Goal: Task Accomplishment & Management: Manage account settings

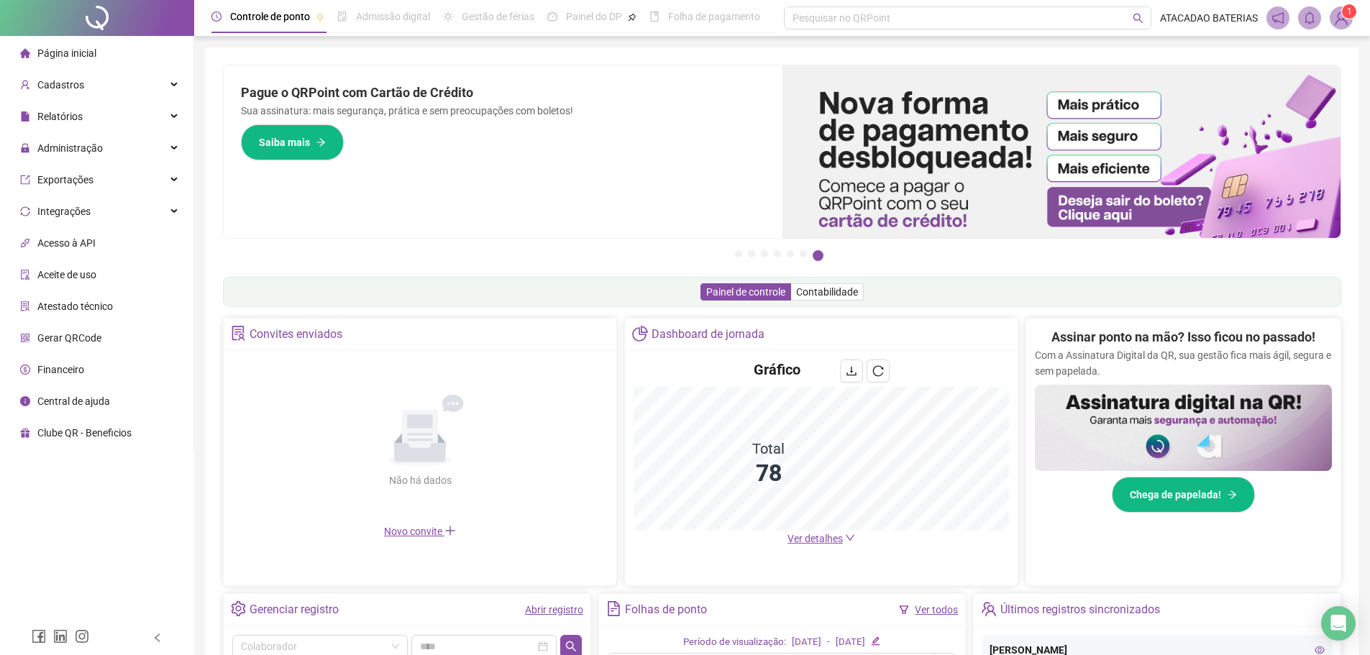
click at [822, 538] on span "Ver detalhes" at bounding box center [815, 539] width 55 height 12
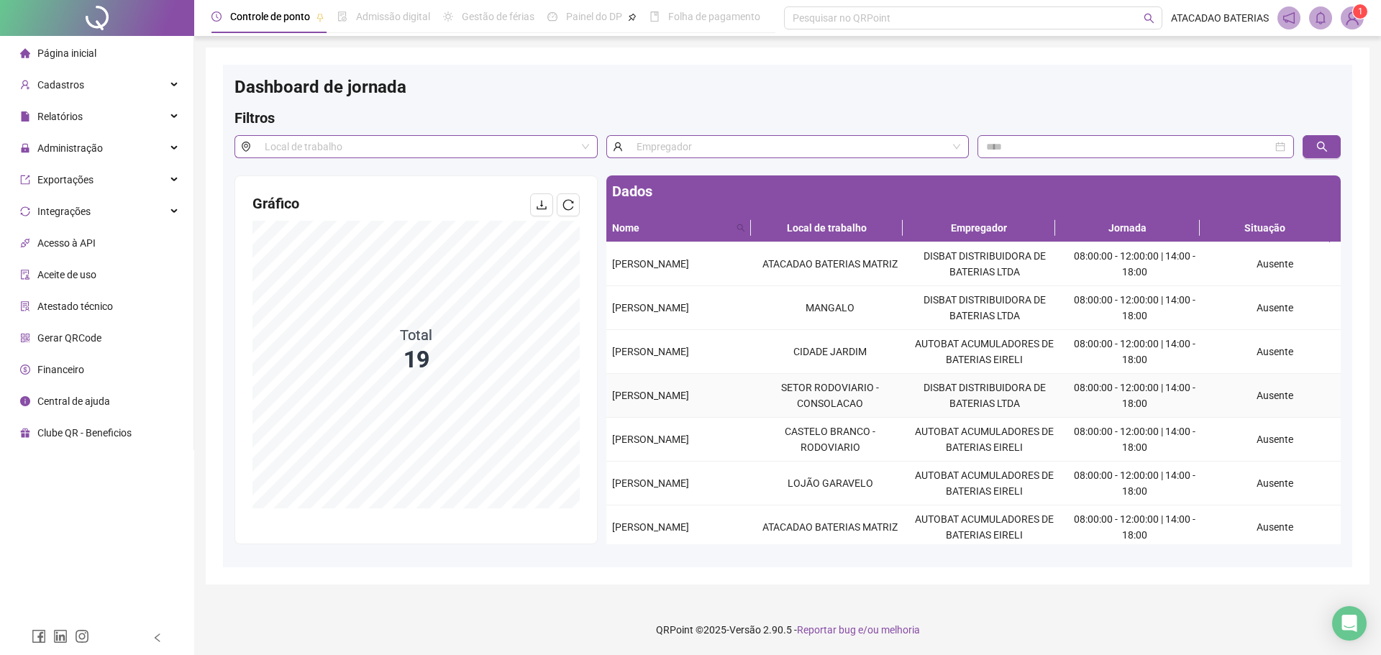
drag, startPoint x: 611, startPoint y: 395, endPoint x: 739, endPoint y: 407, distance: 129.3
click at [739, 407] on td "[PERSON_NAME]" at bounding box center [679, 396] width 147 height 44
copy span "[PERSON_NAME]"
drag, startPoint x: 605, startPoint y: 490, endPoint x: 697, endPoint y: 490, distance: 92.1
click at [697, 490] on div "Dados Nome Local de trabalho Empregador Jornada Situação [PERSON_NAME] ATACADAO…" at bounding box center [973, 359] width 743 height 369
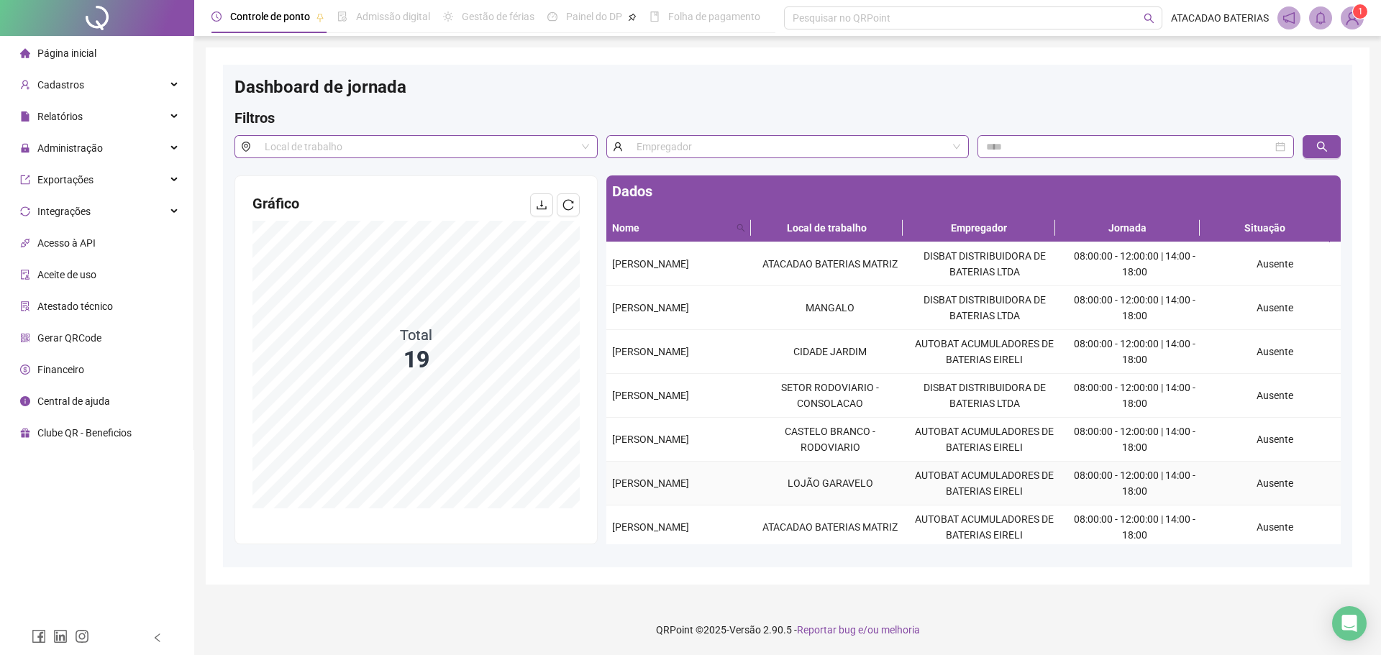
click at [736, 470] on td "[PERSON_NAME]" at bounding box center [679, 484] width 147 height 44
drag, startPoint x: 626, startPoint y: 480, endPoint x: 733, endPoint y: 482, distance: 106.5
click at [733, 482] on td "[PERSON_NAME]" at bounding box center [679, 484] width 147 height 44
copy span "[PERSON_NAME]"
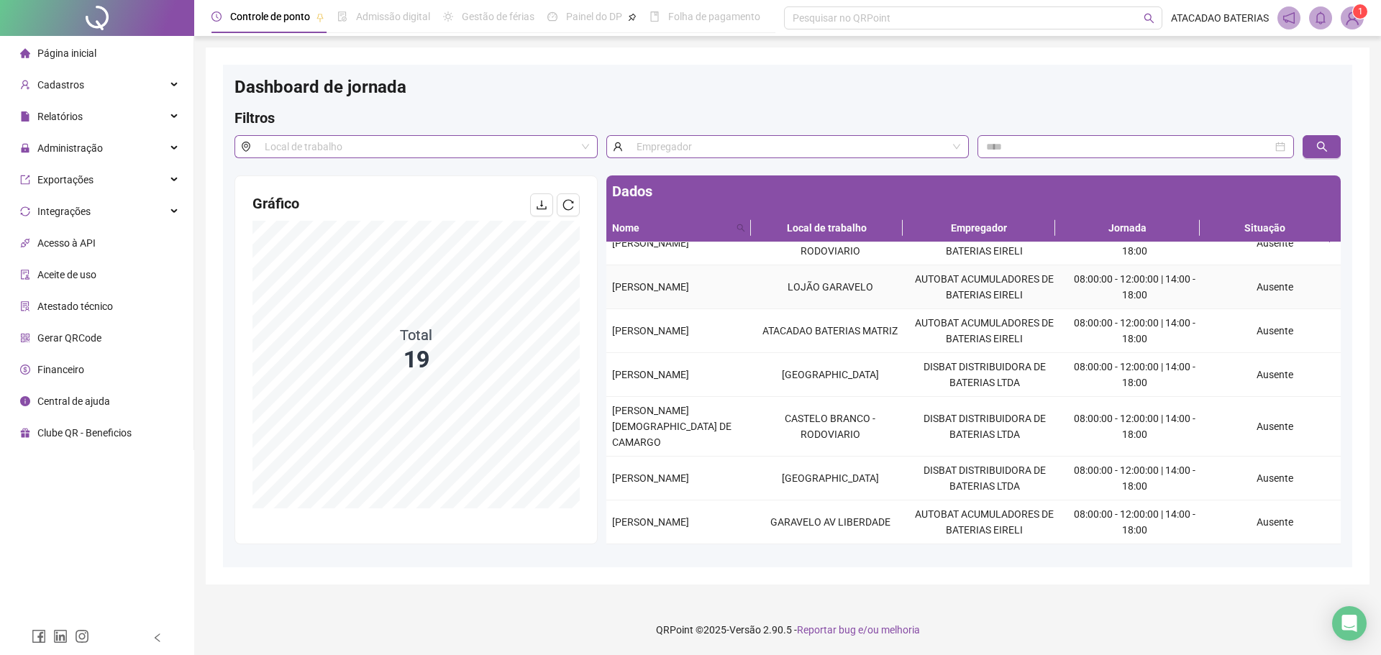
scroll to position [216, 0]
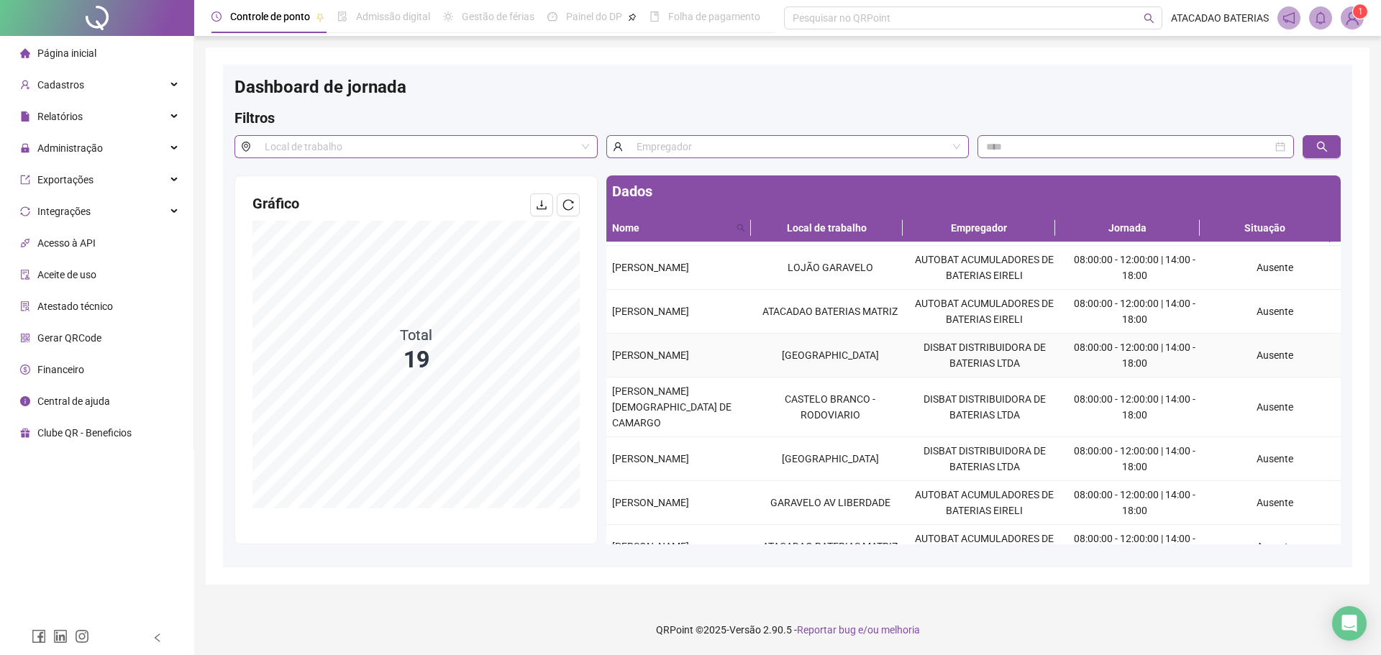
drag, startPoint x: 608, startPoint y: 352, endPoint x: 747, endPoint y: 362, distance: 139.1
click at [747, 362] on td "[PERSON_NAME]" at bounding box center [679, 356] width 147 height 44
copy span "[PERSON_NAME]"
click at [572, 205] on icon "reload" at bounding box center [568, 205] width 12 height 12
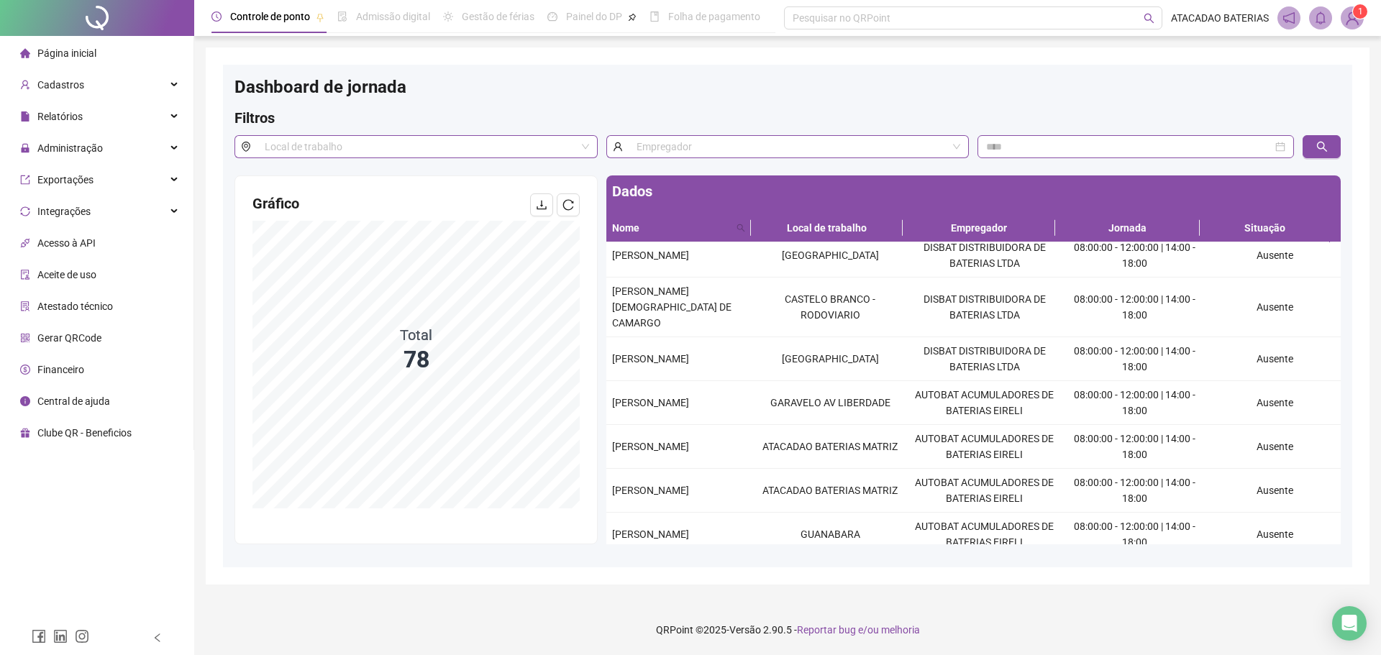
scroll to position [284, 0]
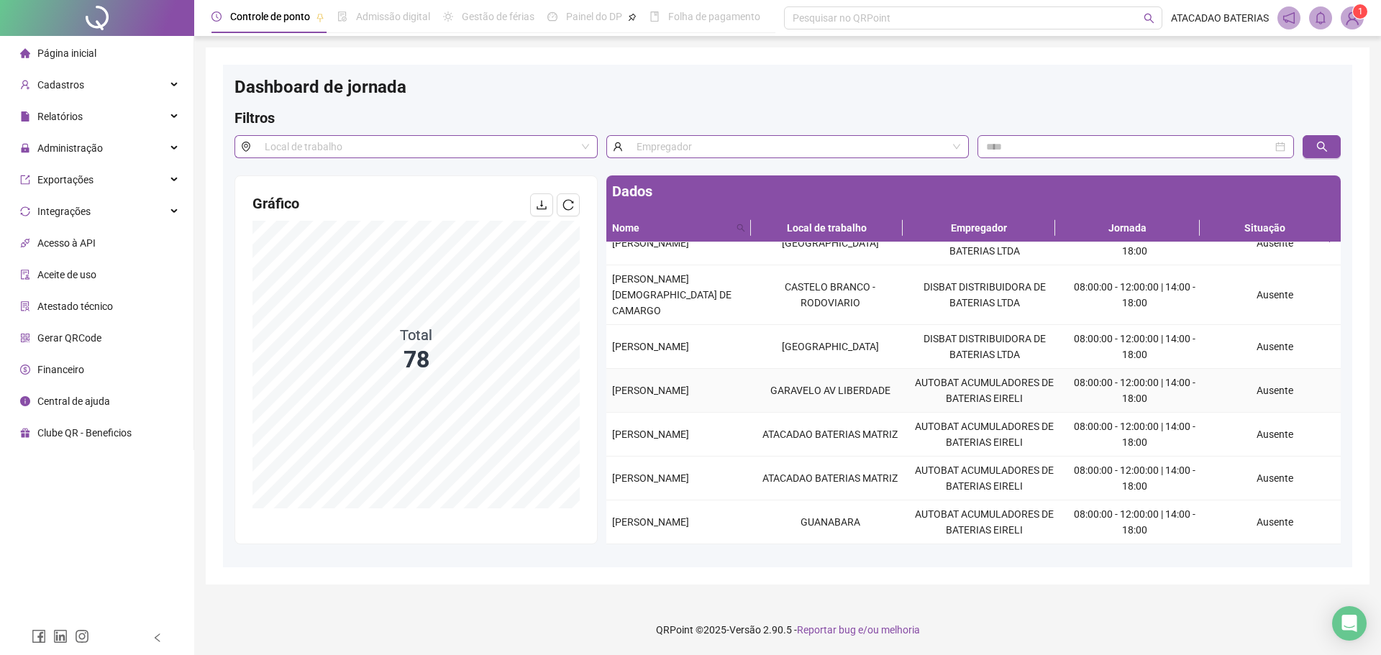
drag, startPoint x: 606, startPoint y: 361, endPoint x: 721, endPoint y: 376, distance: 116.1
click at [721, 376] on td "[PERSON_NAME]" at bounding box center [679, 391] width 147 height 44
copy span "[PERSON_NAME]"
drag, startPoint x: 608, startPoint y: 501, endPoint x: 703, endPoint y: 508, distance: 95.9
click at [703, 508] on td "[PERSON_NAME]" at bounding box center [679, 523] width 147 height 44
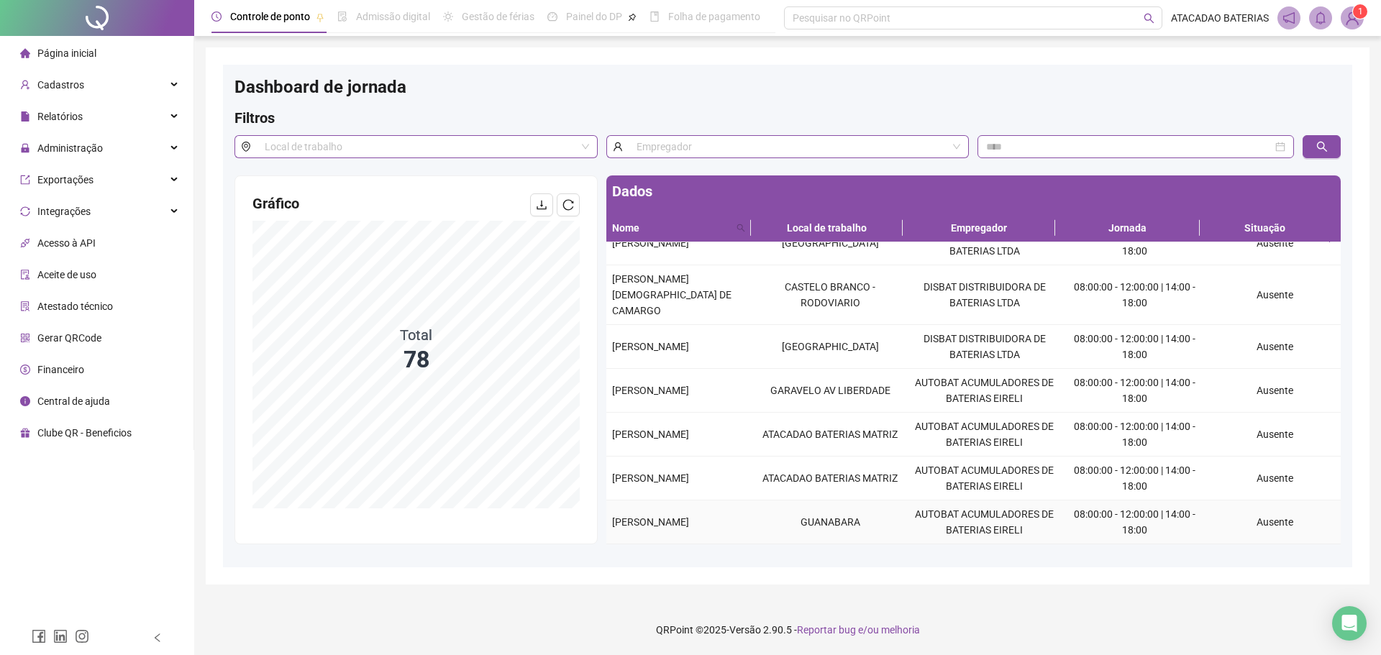
copy span "[PERSON_NAME]"
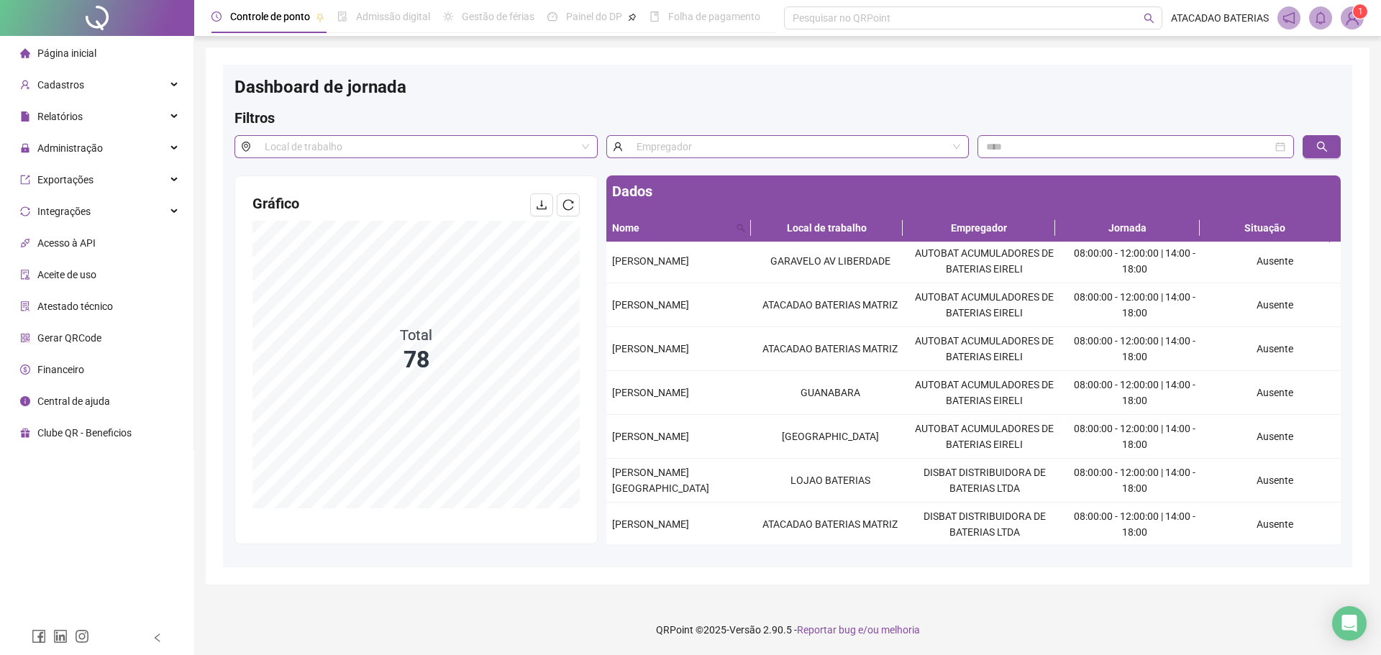
scroll to position [428, 0]
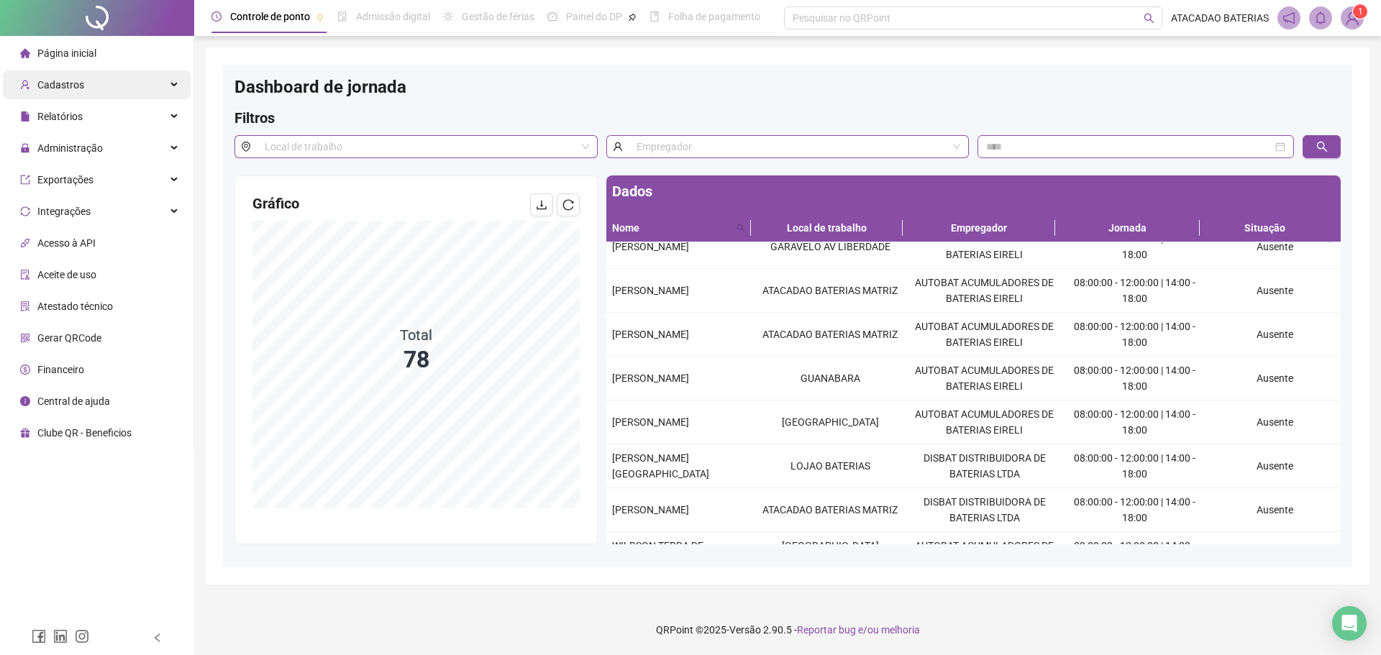
click at [148, 94] on div "Cadastros" at bounding box center [97, 84] width 188 height 29
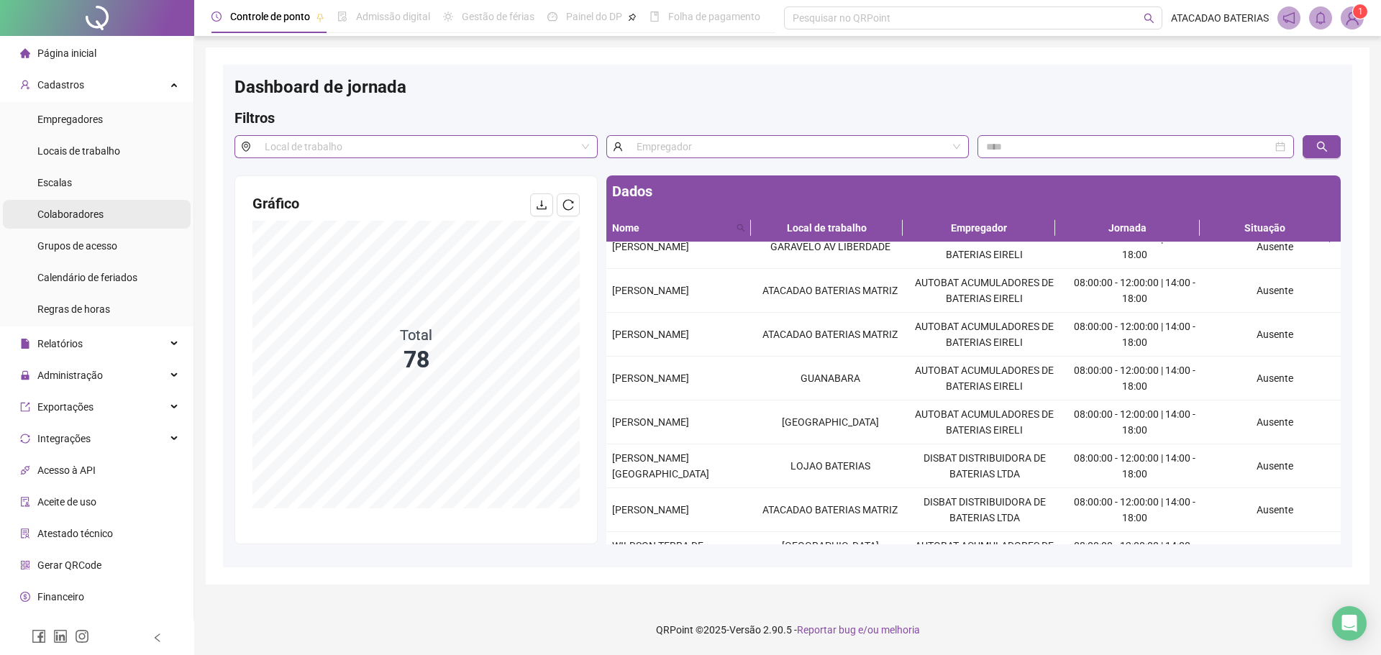
click at [149, 204] on li "Colaboradores" at bounding box center [97, 214] width 188 height 29
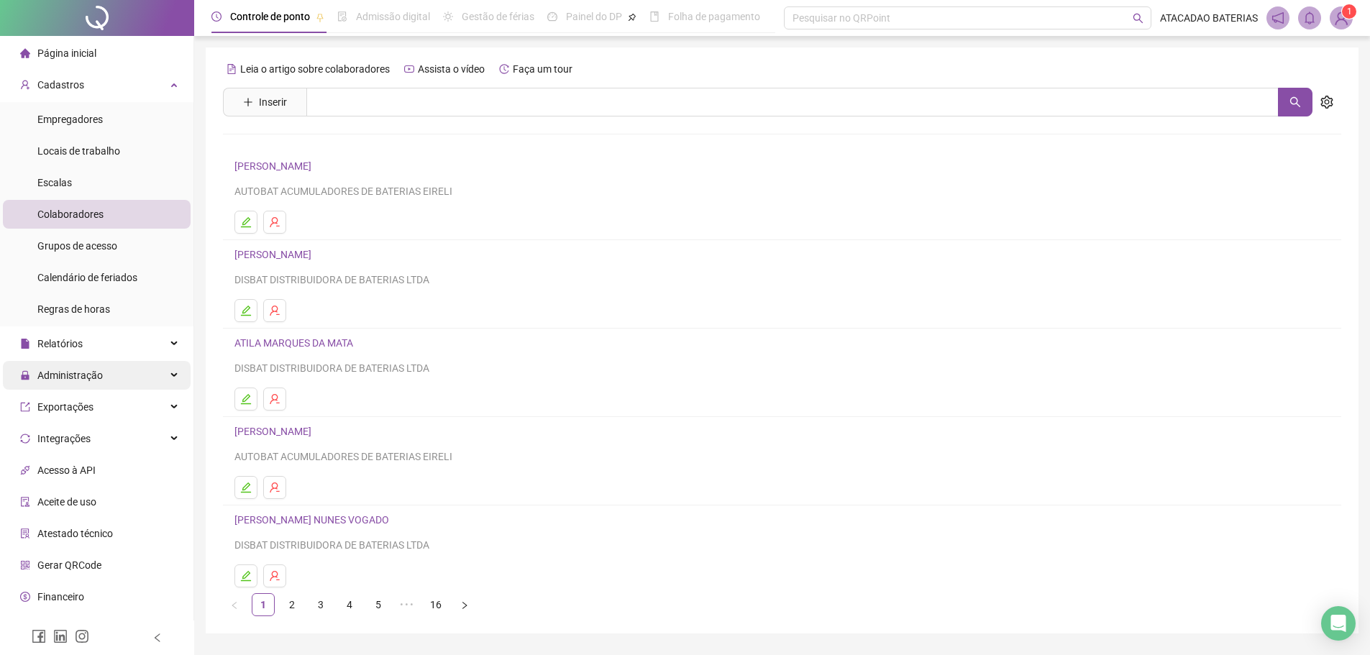
click at [91, 368] on span "Administração" at bounding box center [61, 375] width 83 height 29
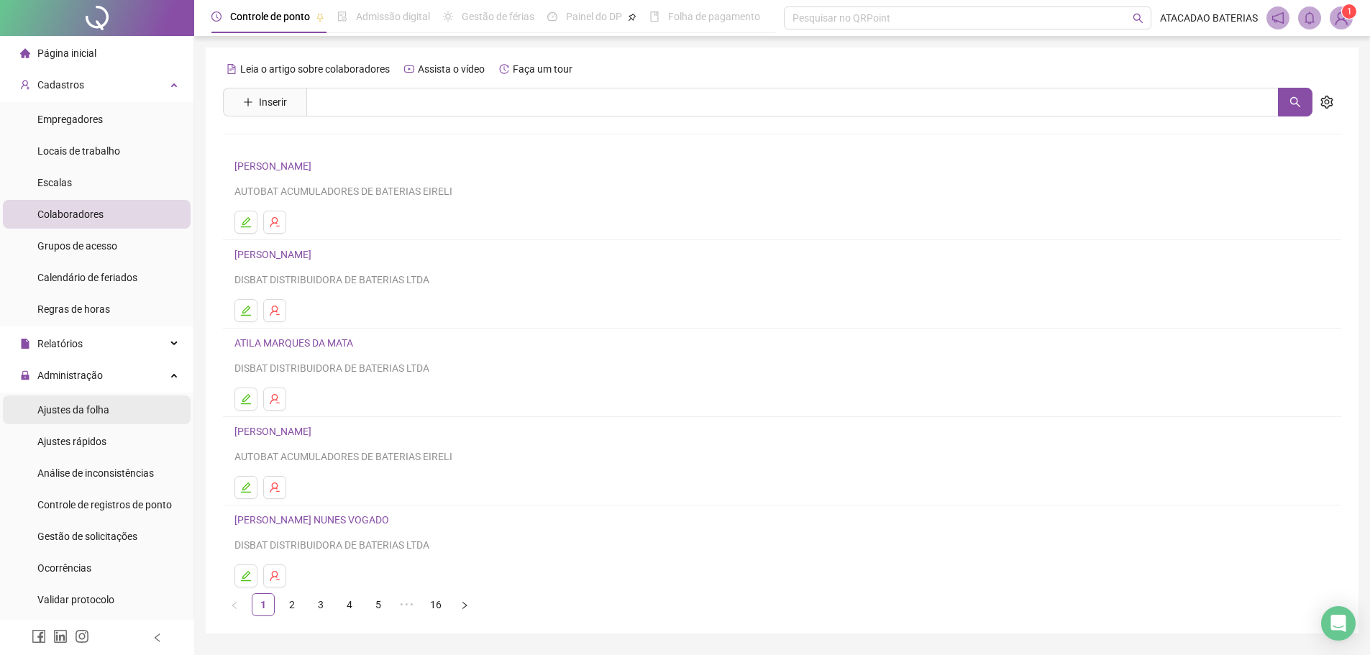
click at [117, 409] on li "Ajustes da folha" at bounding box center [97, 410] width 188 height 29
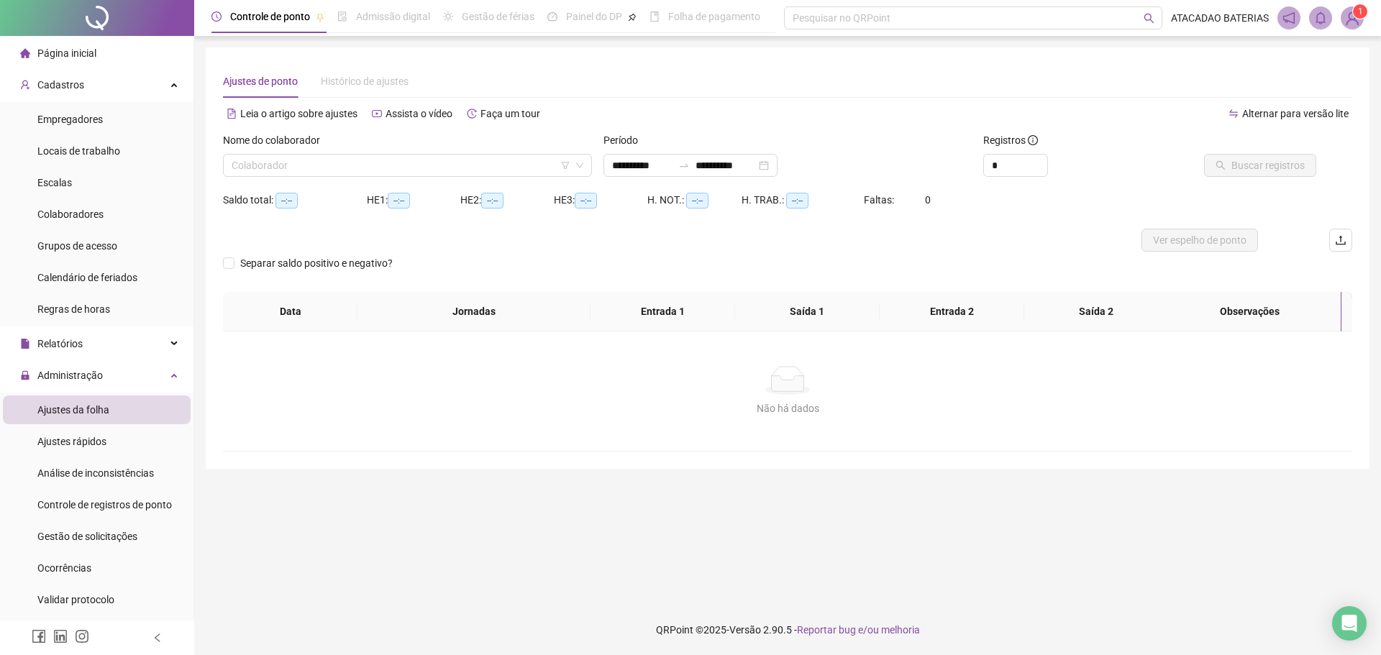
type input "**********"
click at [125, 442] on li "Ajustes rápidos" at bounding box center [97, 441] width 188 height 29
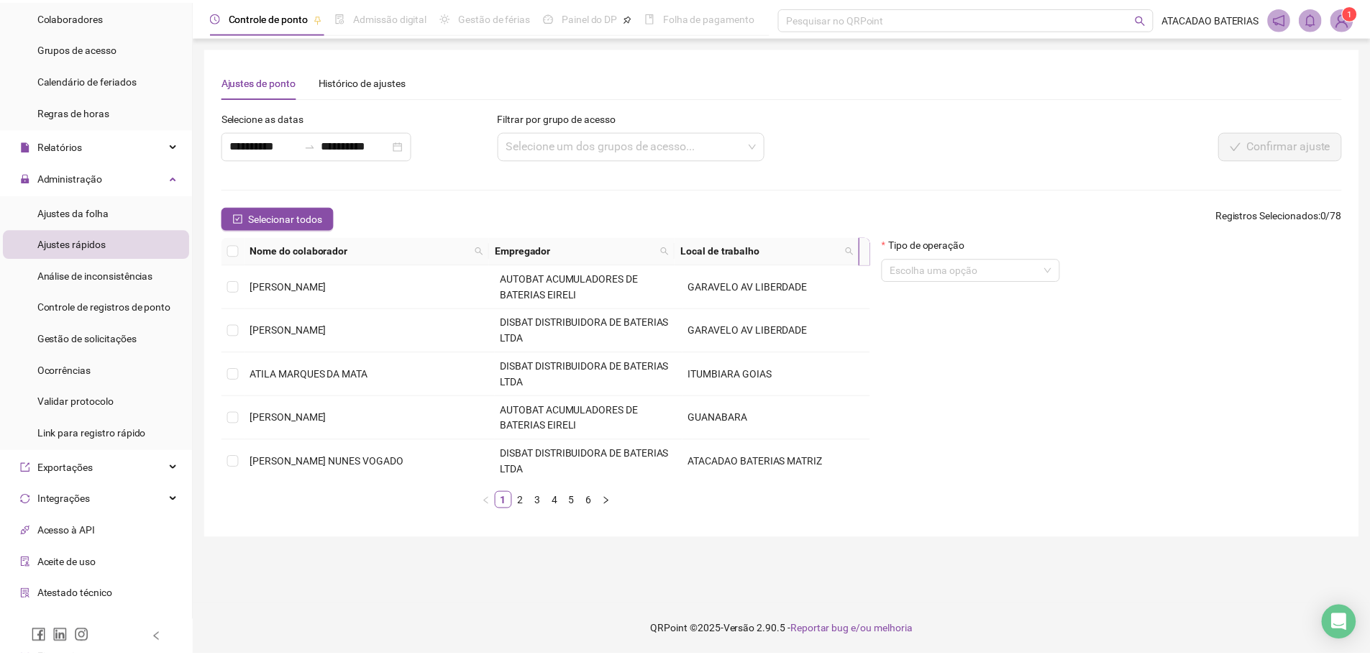
scroll to position [281, 0]
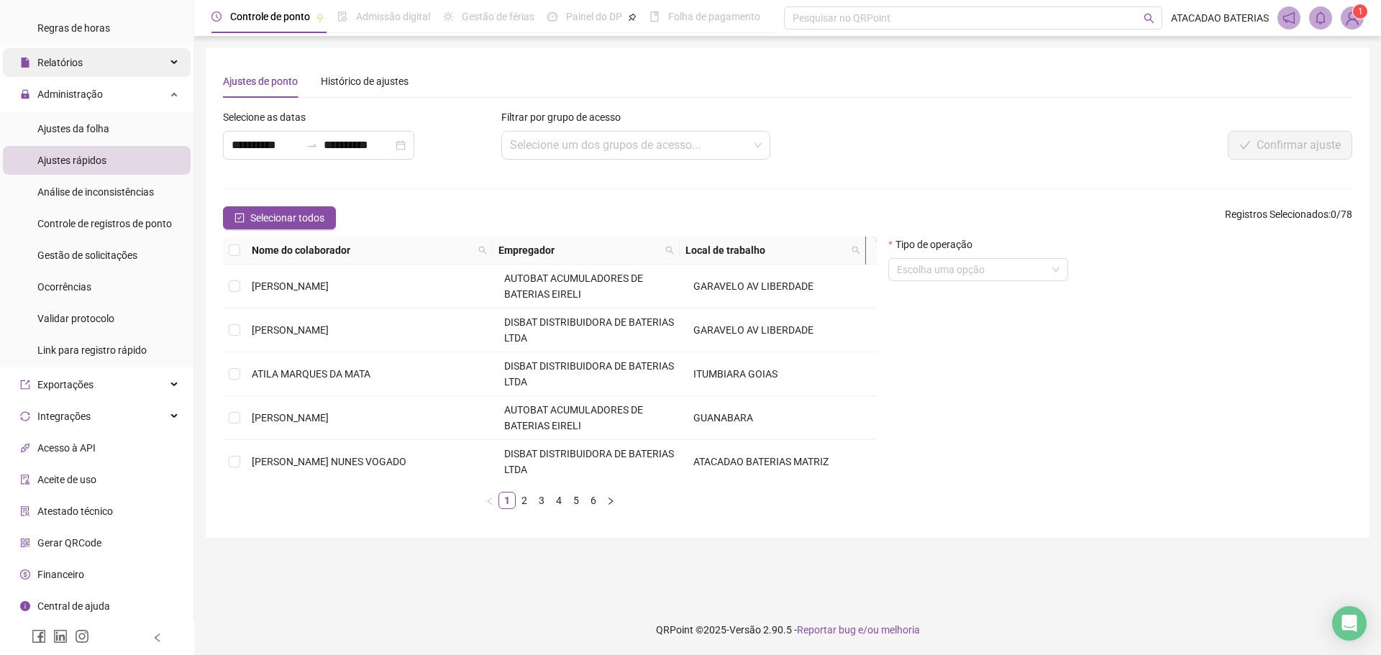
click at [135, 67] on div "Relatórios" at bounding box center [97, 62] width 188 height 29
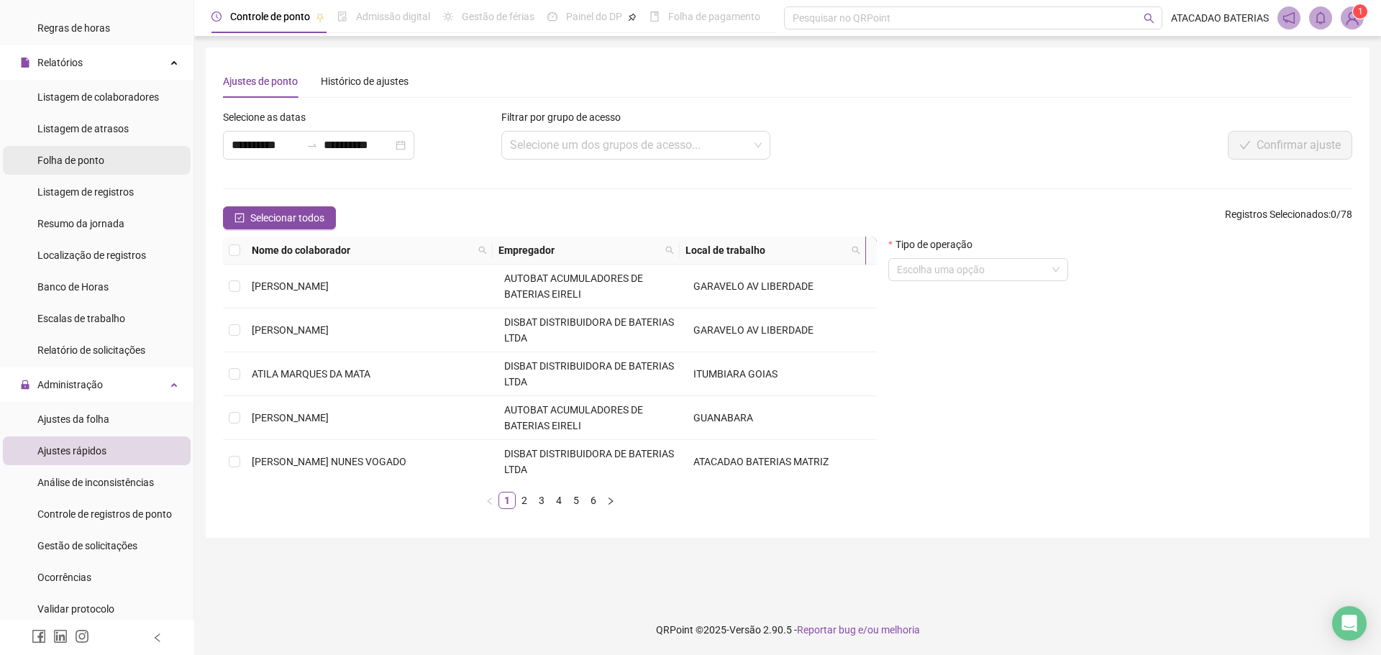
click at [129, 150] on li "Folha de ponto" at bounding box center [97, 160] width 188 height 29
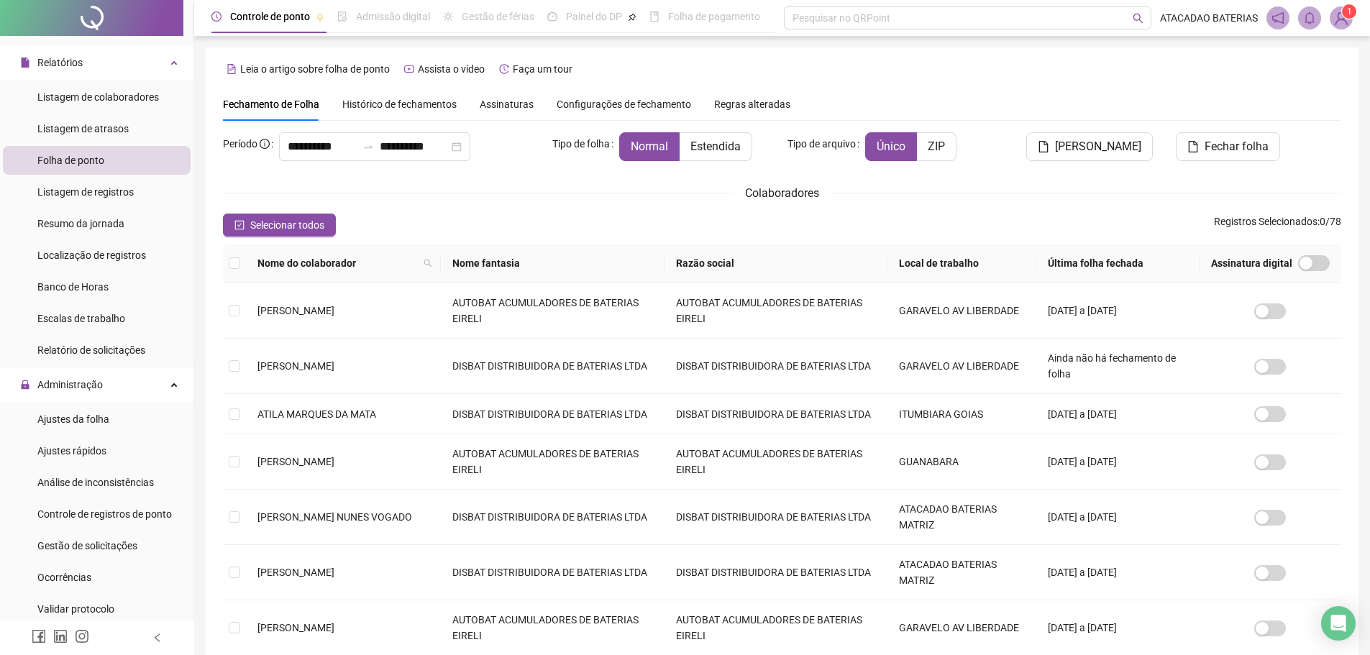
scroll to position [248, 0]
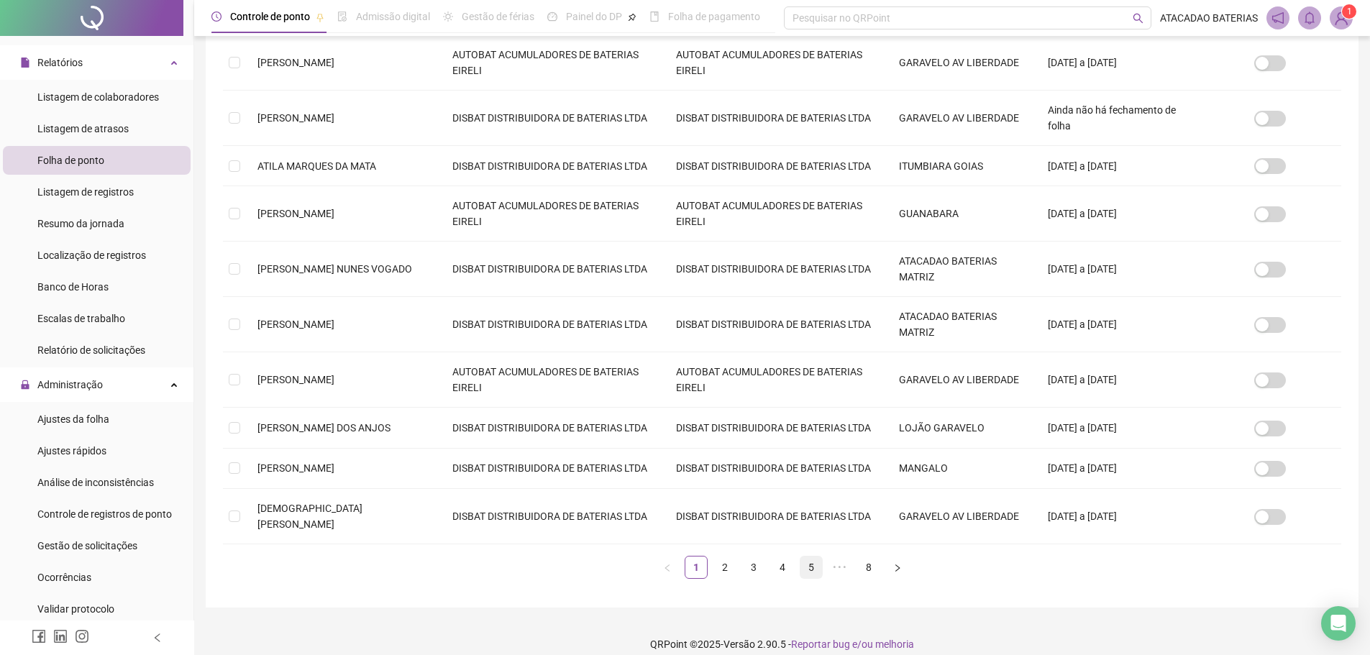
click at [804, 557] on link "5" at bounding box center [811, 568] width 22 height 22
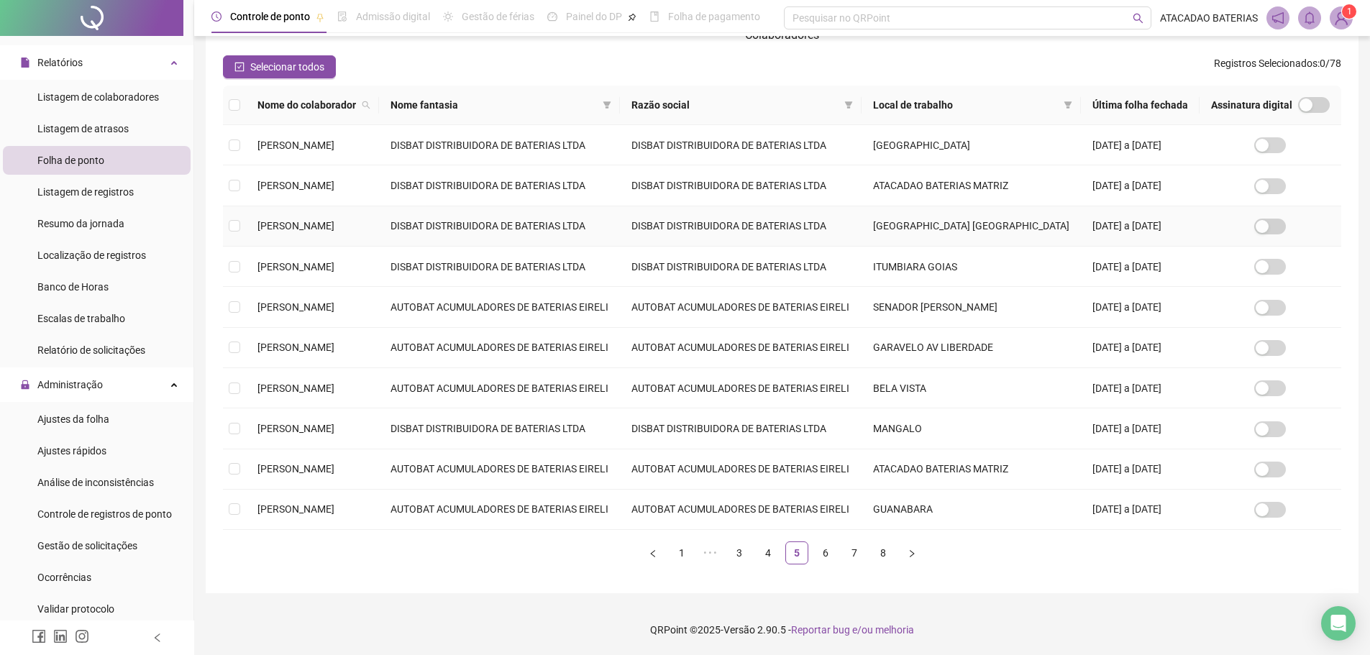
scroll to position [307, 0]
click at [829, 554] on link "6" at bounding box center [826, 553] width 22 height 22
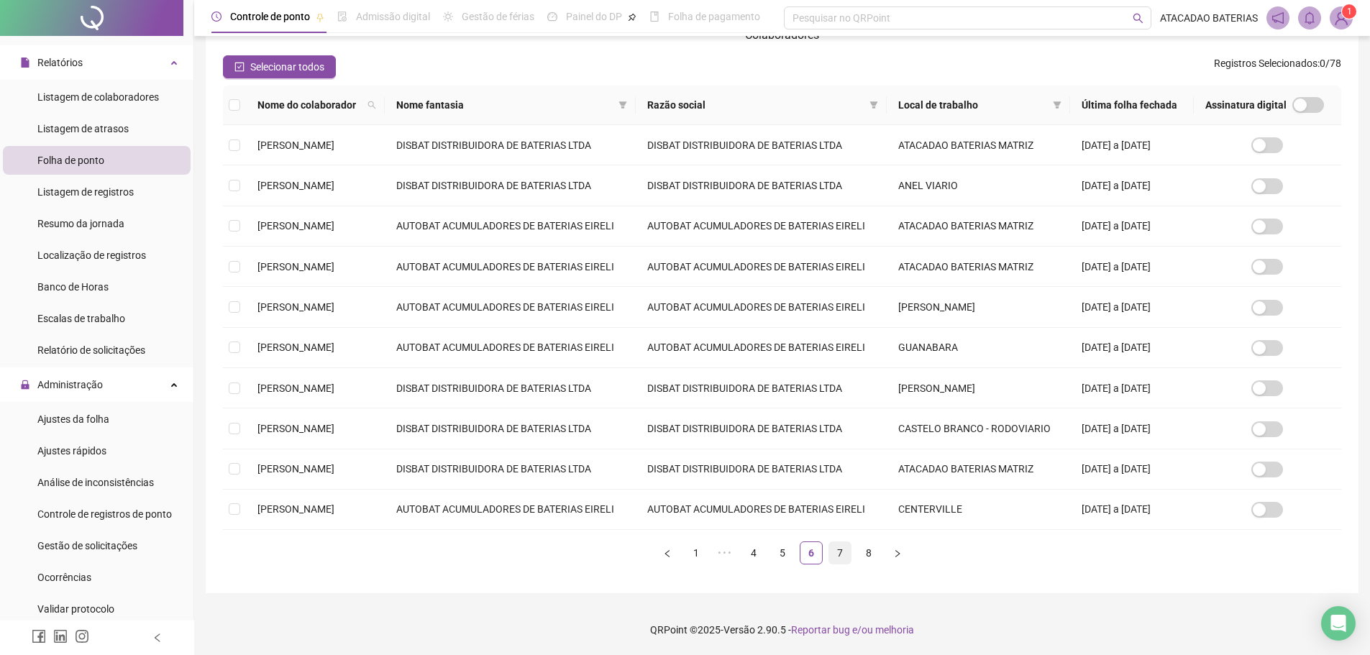
click at [845, 555] on link "7" at bounding box center [840, 553] width 22 height 22
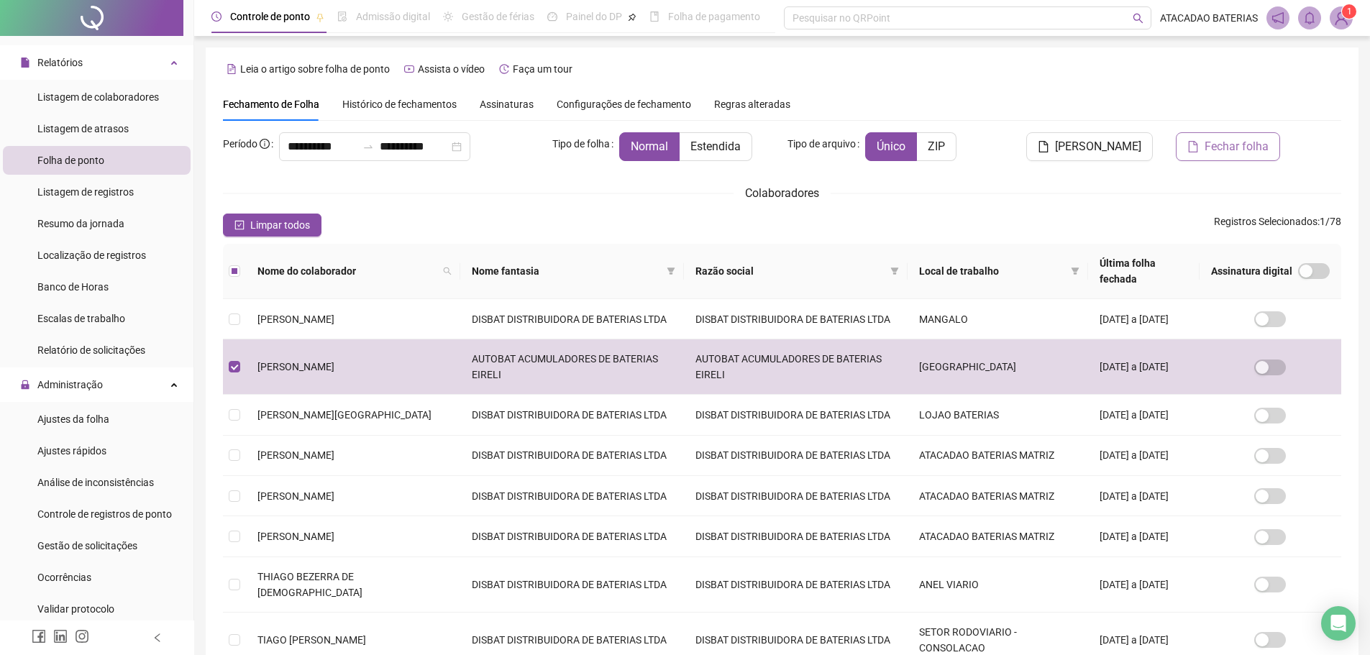
click at [1254, 147] on span "Fechar folha" at bounding box center [1237, 146] width 64 height 17
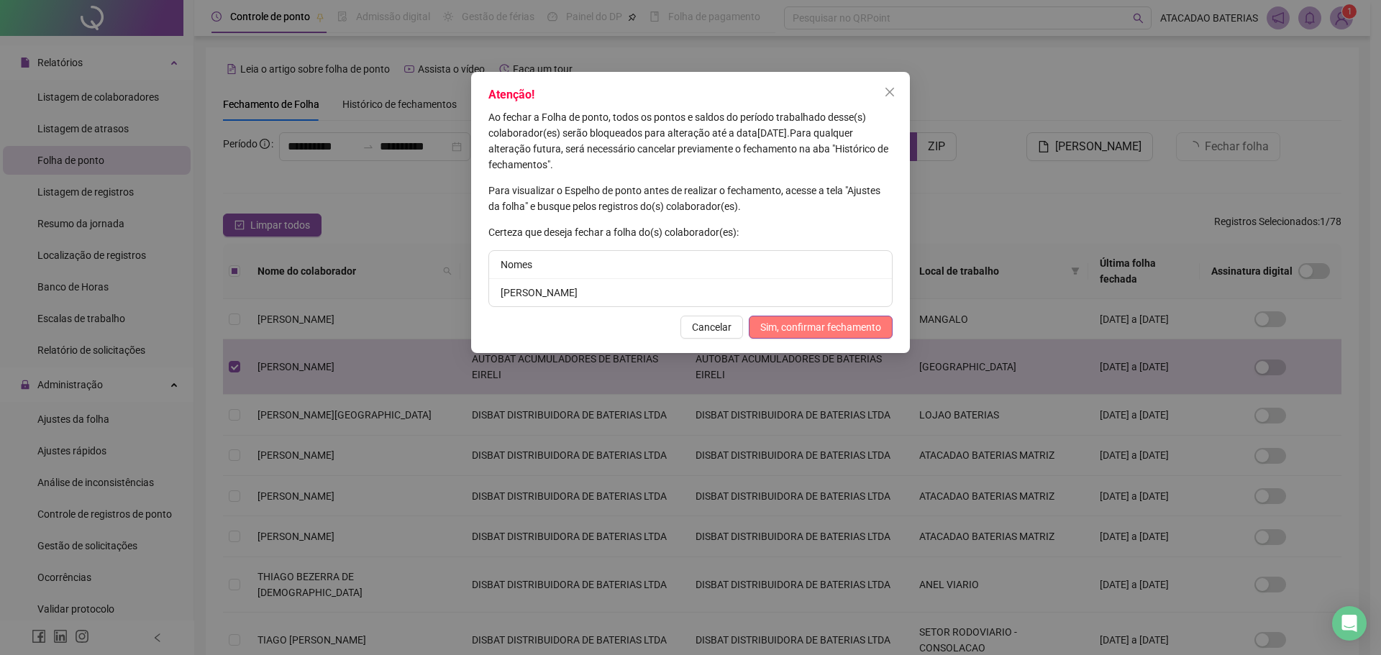
click at [865, 319] on span "Sim, confirmar fechamento" at bounding box center [820, 327] width 121 height 16
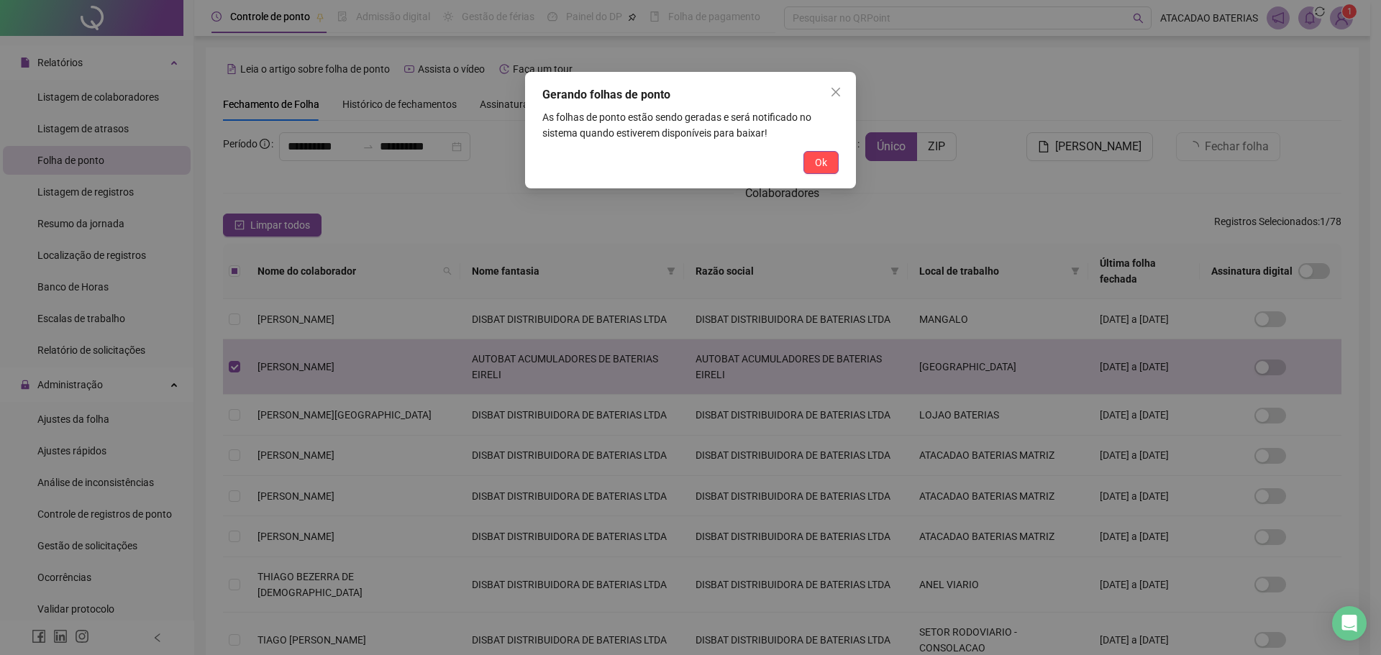
click at [827, 154] on button "Ok" at bounding box center [820, 162] width 35 height 23
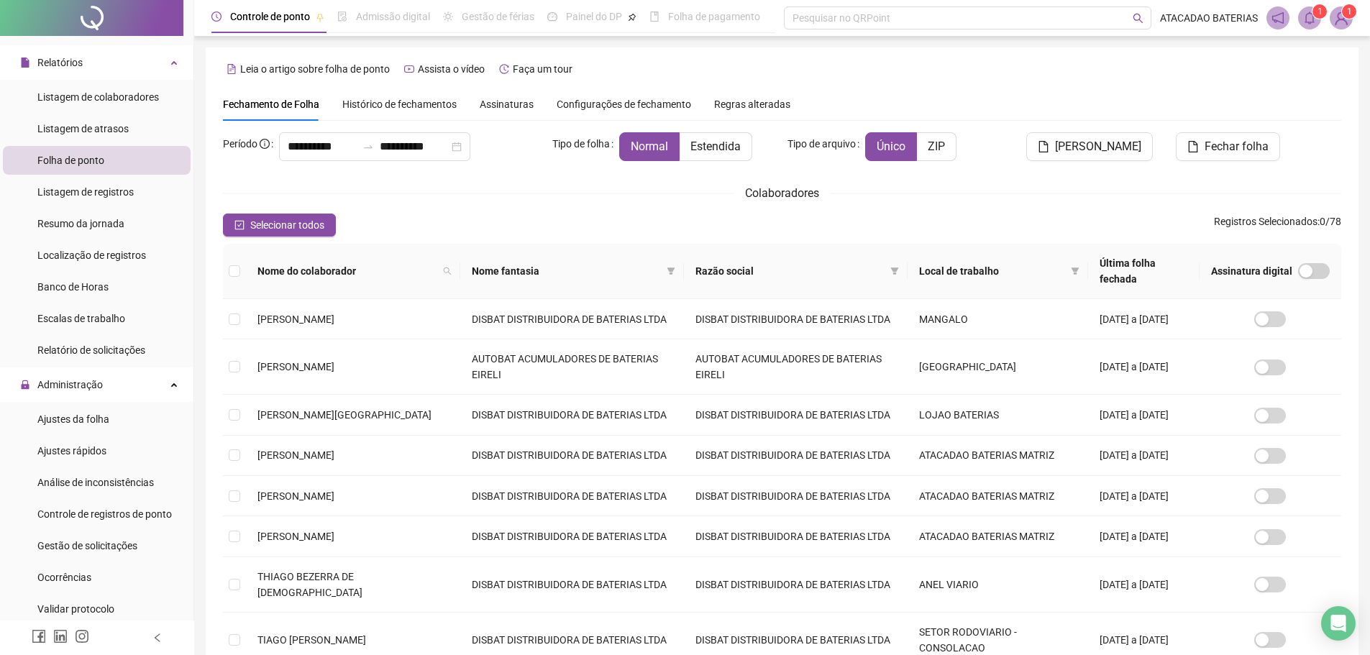
click at [1316, 14] on sup "1" at bounding box center [1320, 11] width 14 height 14
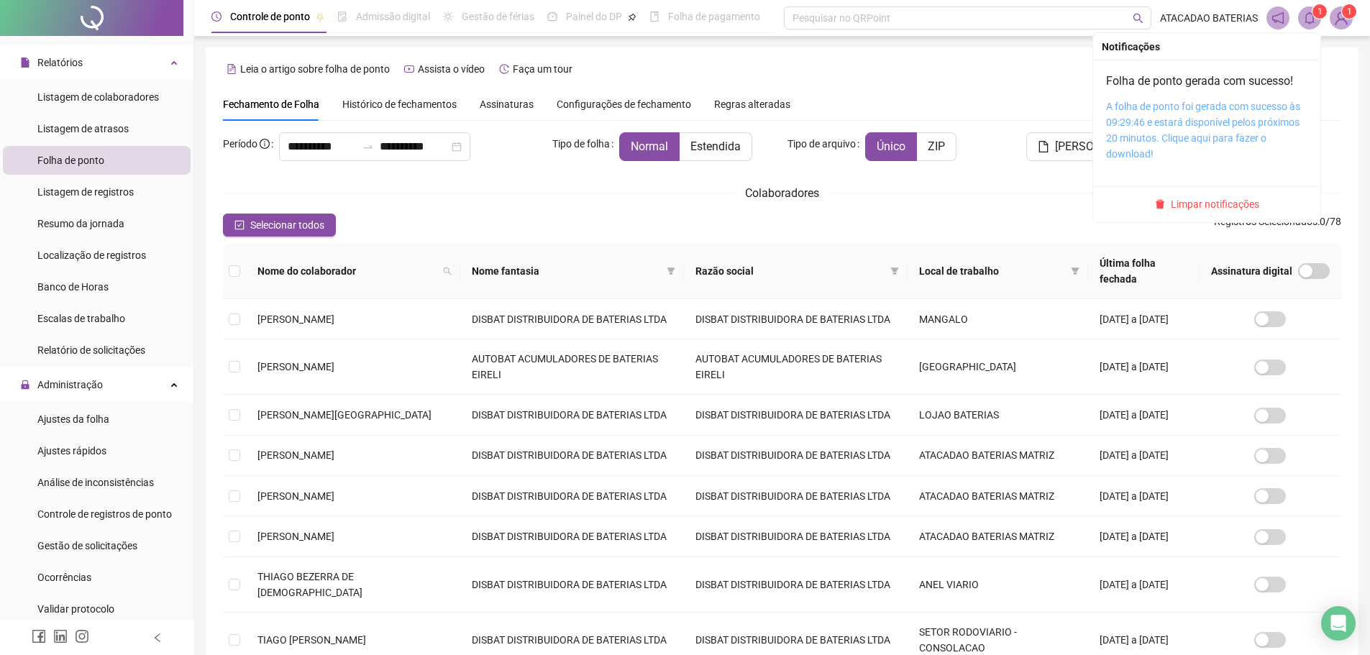
click at [1196, 117] on link "A folha de ponto foi gerada com sucesso às 09:29:46 e estará disponível pelos p…" at bounding box center [1203, 130] width 194 height 59
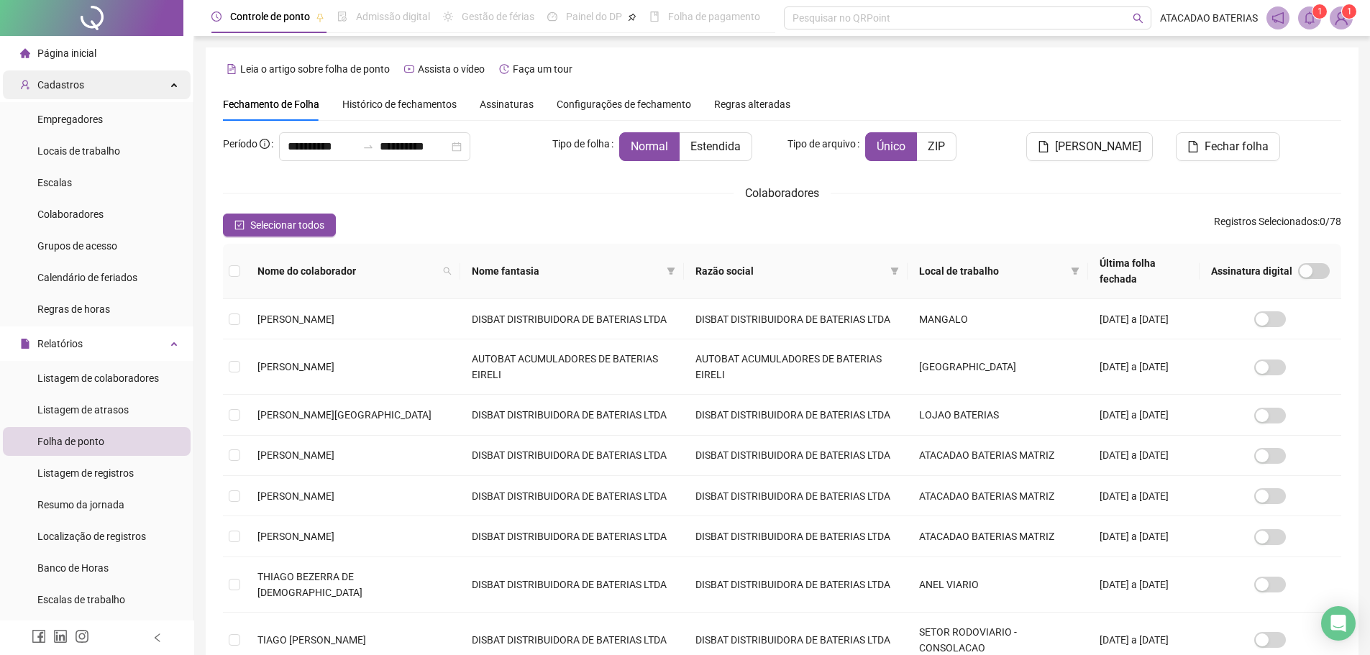
click at [86, 80] on div "Cadastros" at bounding box center [97, 84] width 188 height 29
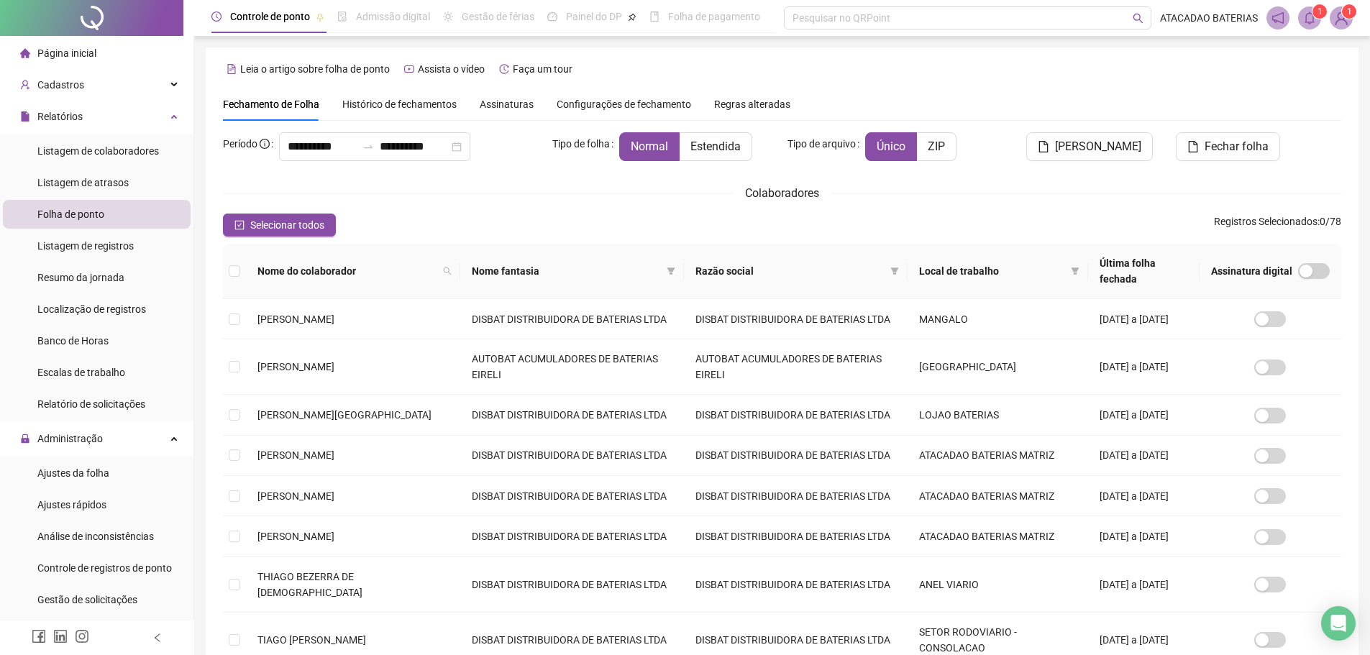
click at [86, 45] on div "Página inicial" at bounding box center [58, 53] width 76 height 29
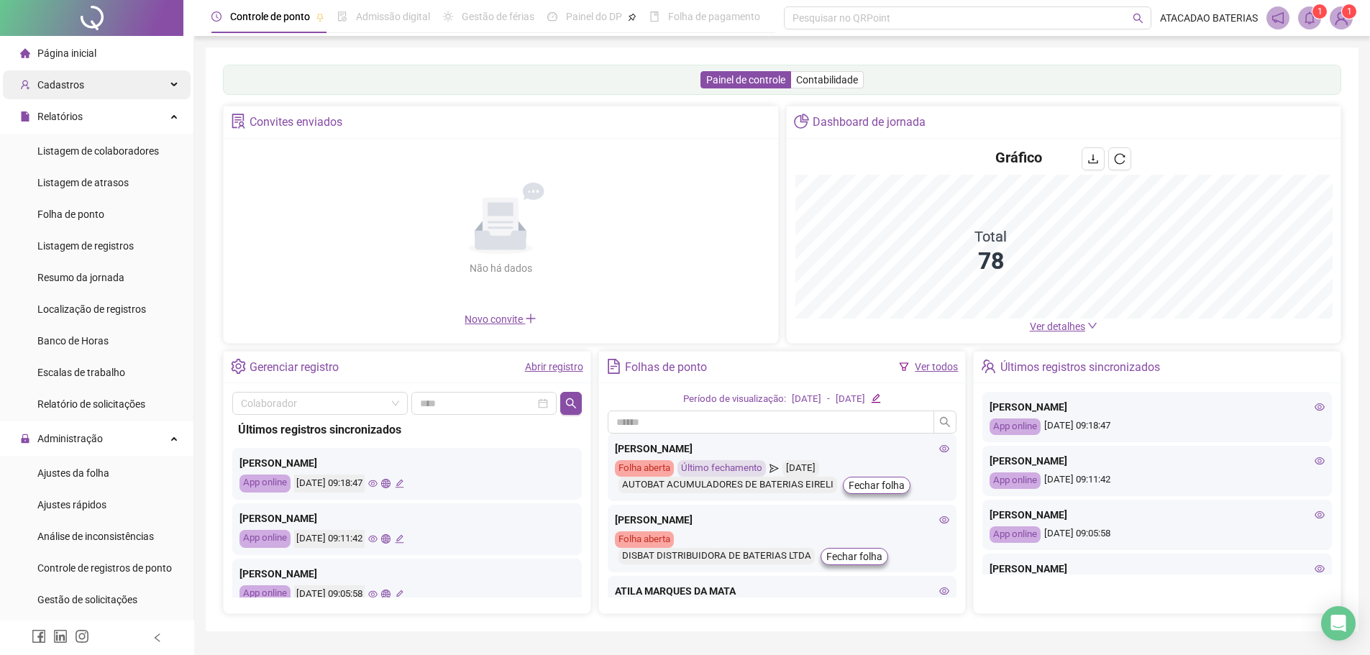
click at [145, 83] on div "Cadastros" at bounding box center [97, 84] width 188 height 29
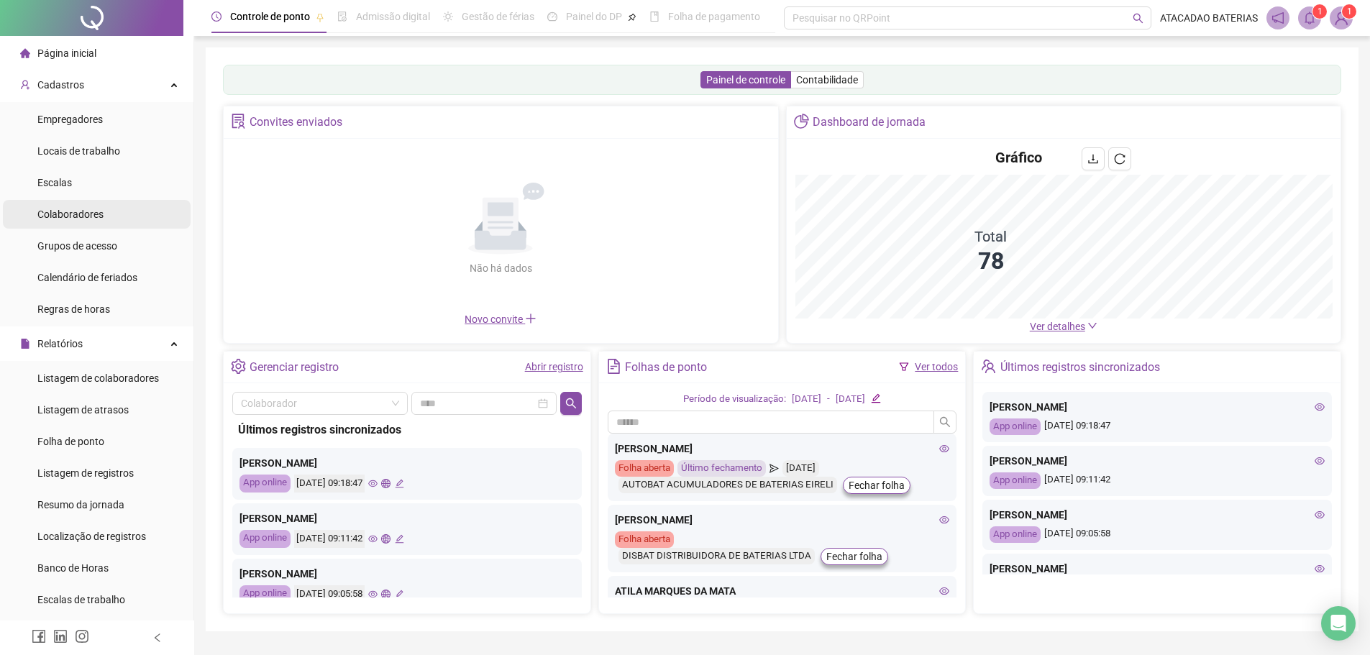
click at [94, 204] on div "Colaboradores" at bounding box center [70, 214] width 66 height 29
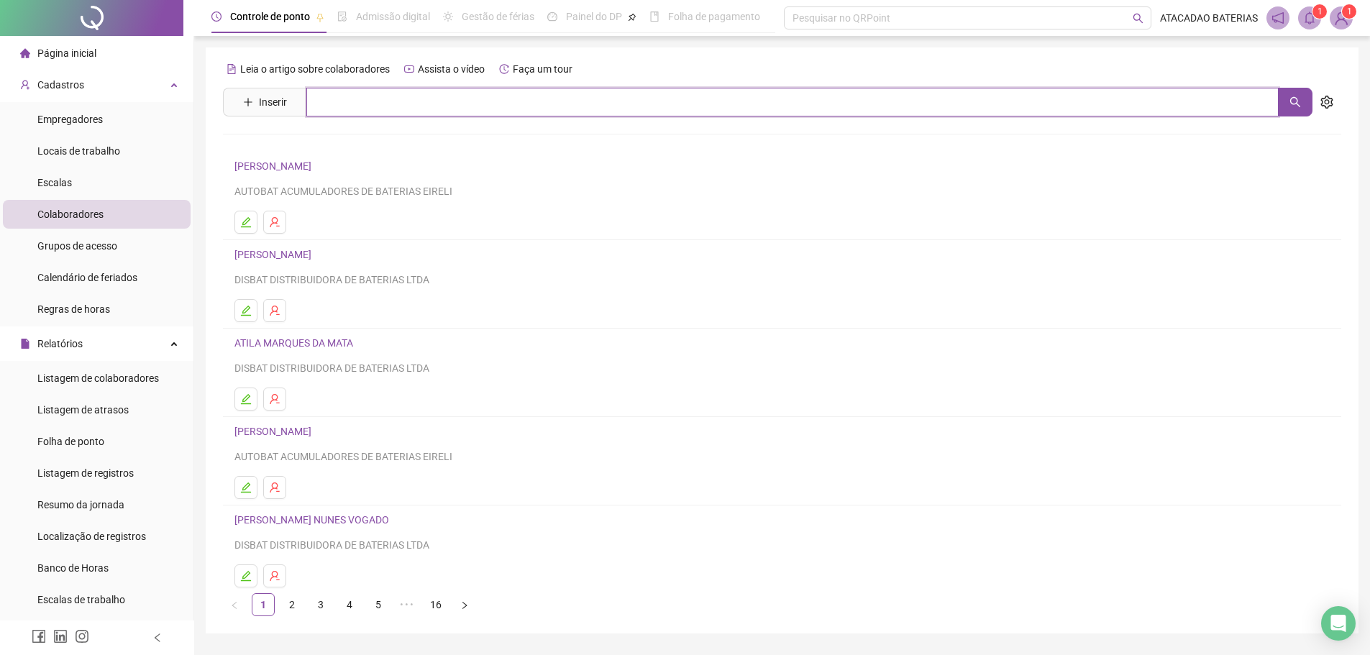
click at [492, 106] on input "text" at bounding box center [792, 102] width 972 height 29
click at [1290, 106] on icon "search" at bounding box center [1296, 102] width 12 height 12
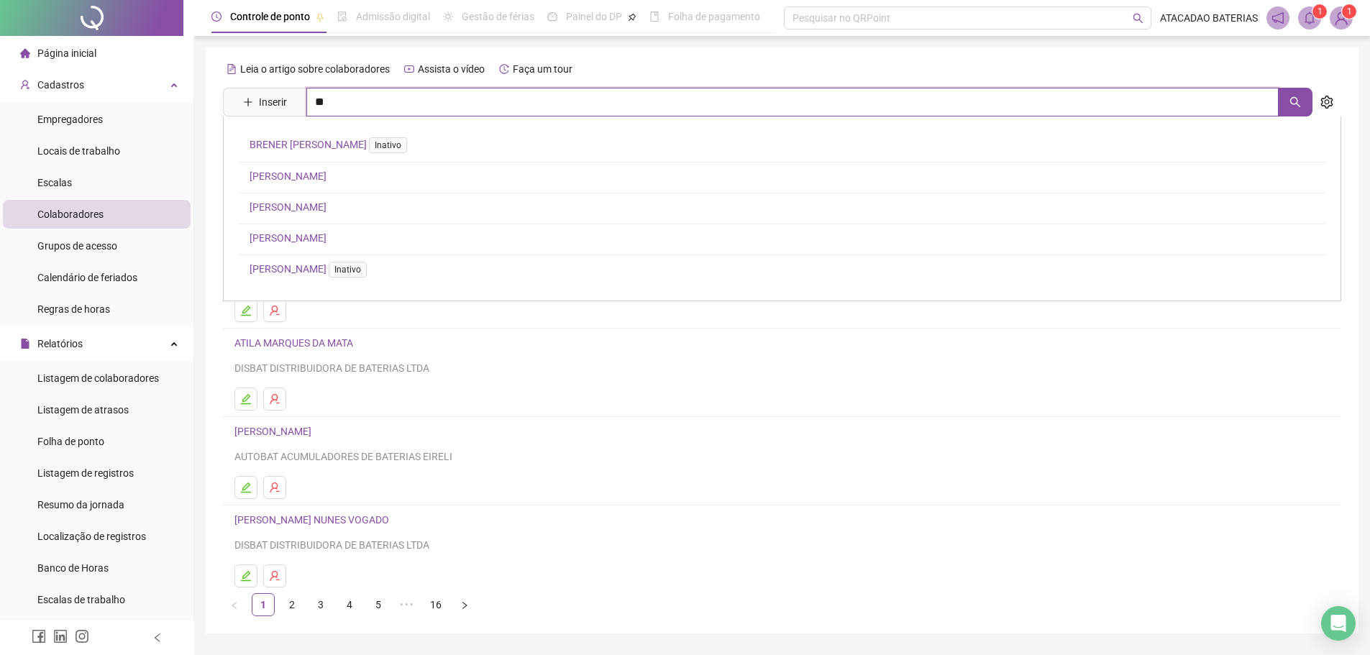
type input "**"
click at [377, 609] on link "5" at bounding box center [379, 605] width 22 height 22
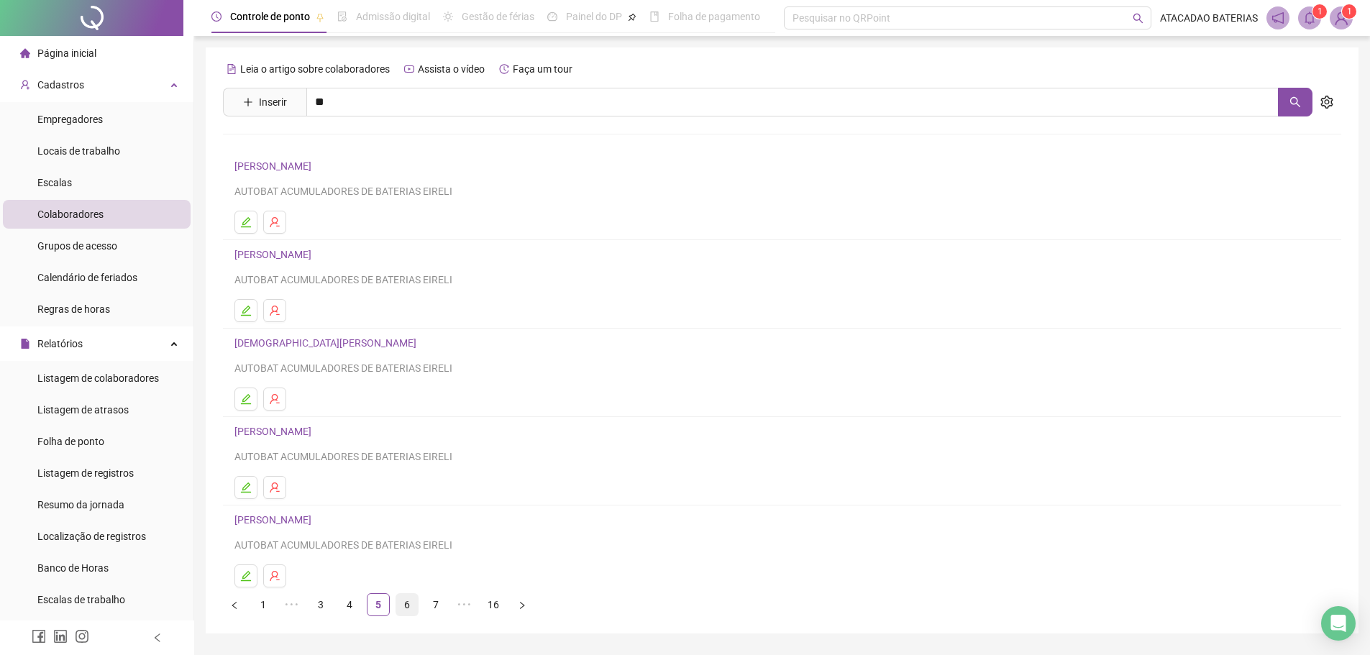
click at [408, 603] on link "6" at bounding box center [407, 605] width 22 height 22
click at [502, 604] on link "16" at bounding box center [494, 605] width 22 height 22
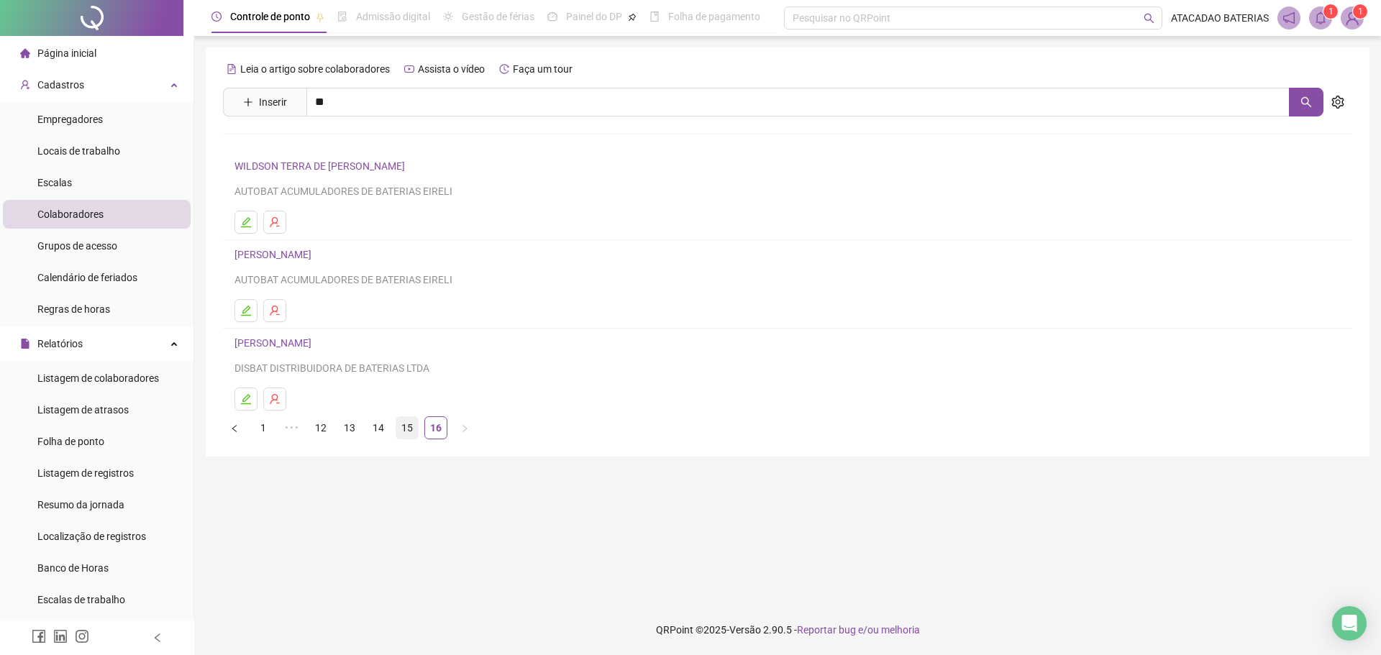
click at [409, 424] on link "15" at bounding box center [407, 428] width 22 height 22
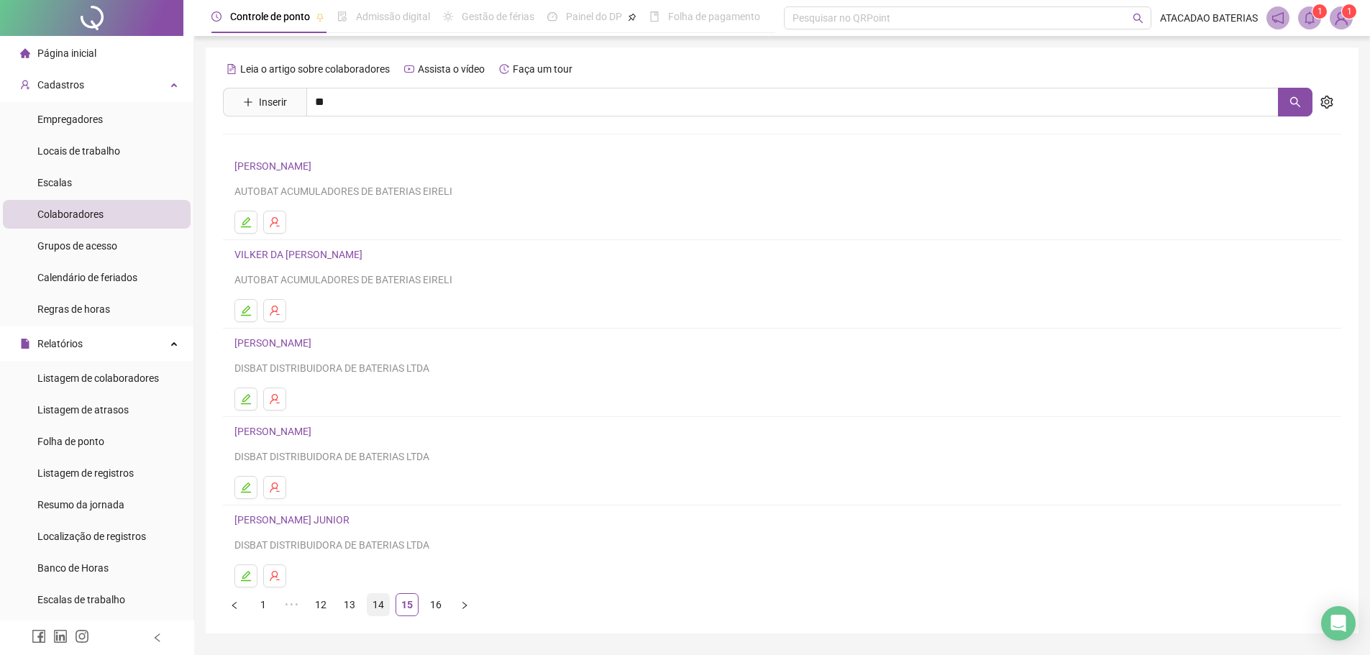
click at [383, 608] on link "14" at bounding box center [379, 605] width 22 height 22
click at [350, 599] on link "13" at bounding box center [350, 605] width 22 height 22
click at [302, 265] on div "[PERSON_NAME] AUTOBAT ACUMULADORES DE BATERIAS EIRELI" at bounding box center [781, 267] width 1095 height 42
click at [316, 256] on link "[PERSON_NAME]" at bounding box center [274, 255] width 81 height 12
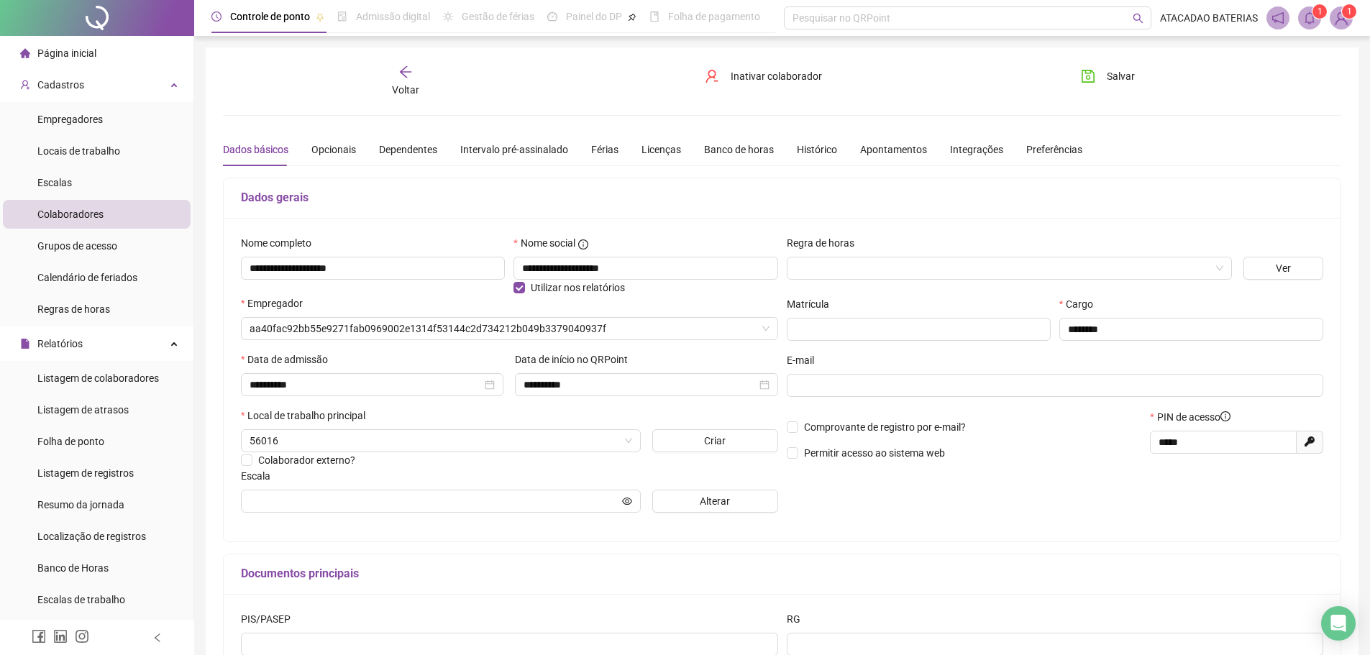
type input "**********"
click at [788, 78] on span "Inativar colaborador" at bounding box center [776, 76] width 91 height 16
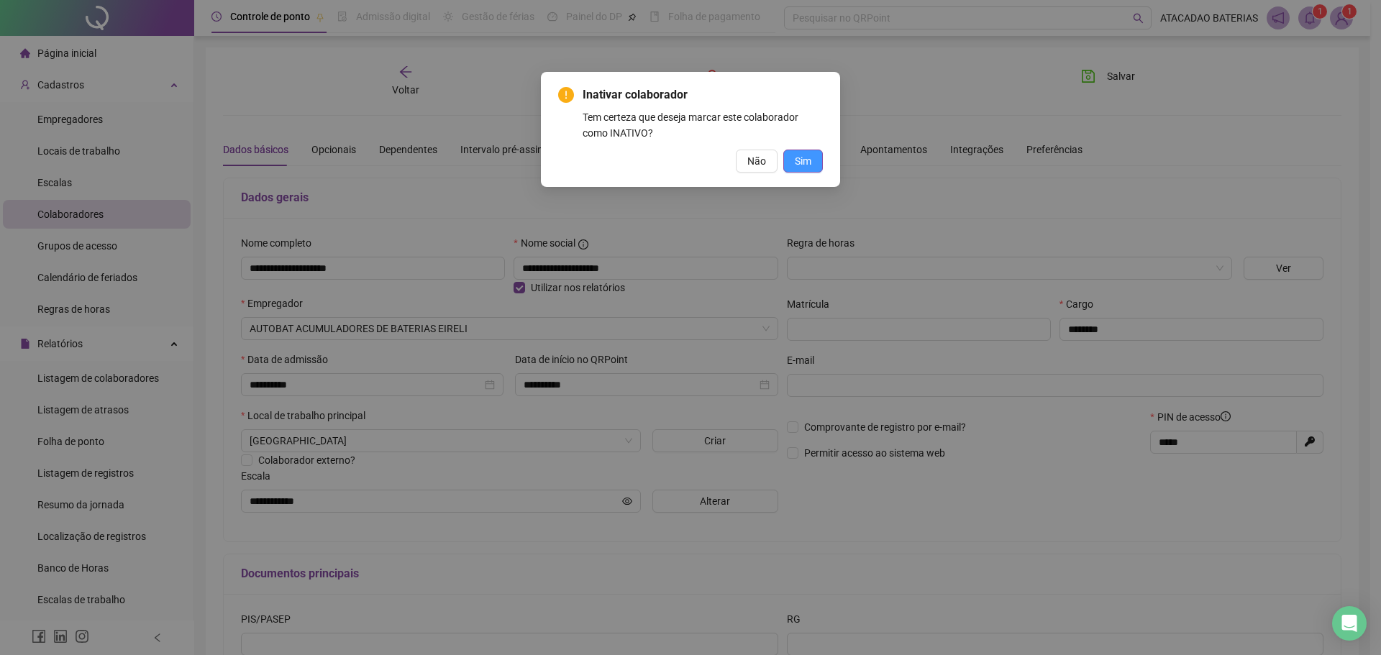
click at [808, 158] on span "Sim" at bounding box center [803, 161] width 17 height 16
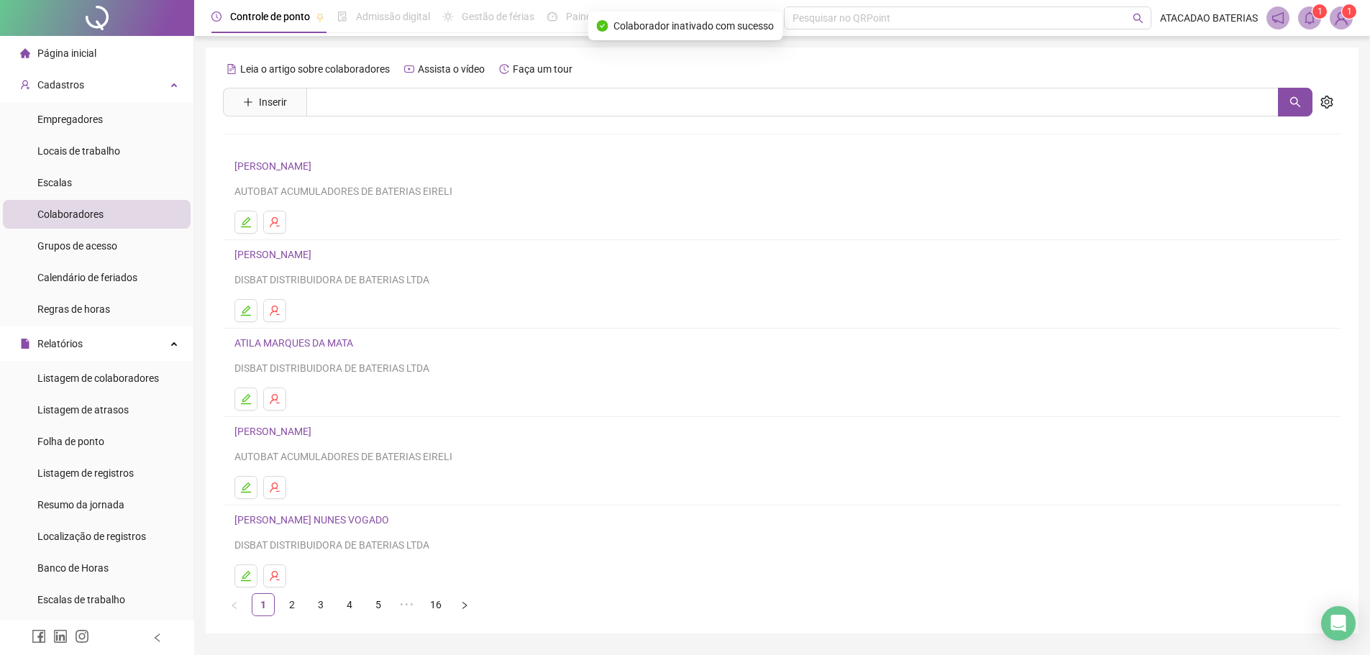
click at [108, 58] on li "Página inicial" at bounding box center [97, 53] width 188 height 29
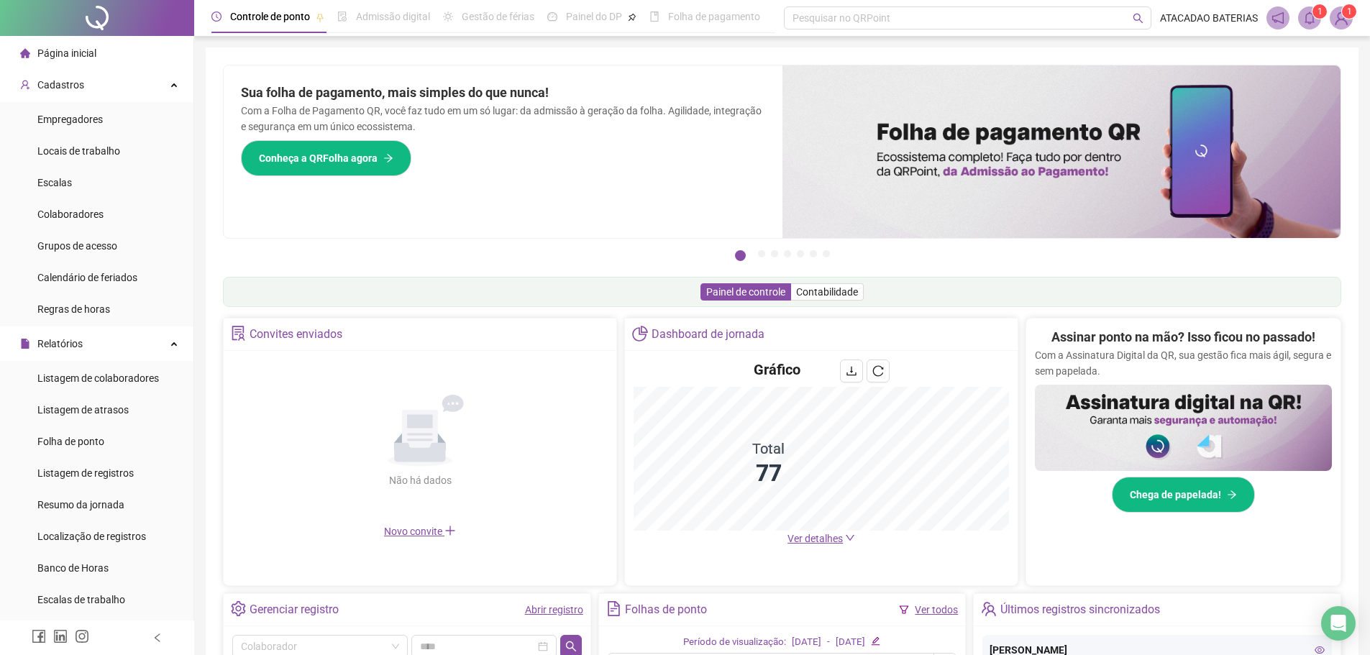
click at [804, 541] on span "Ver detalhes" at bounding box center [815, 539] width 55 height 12
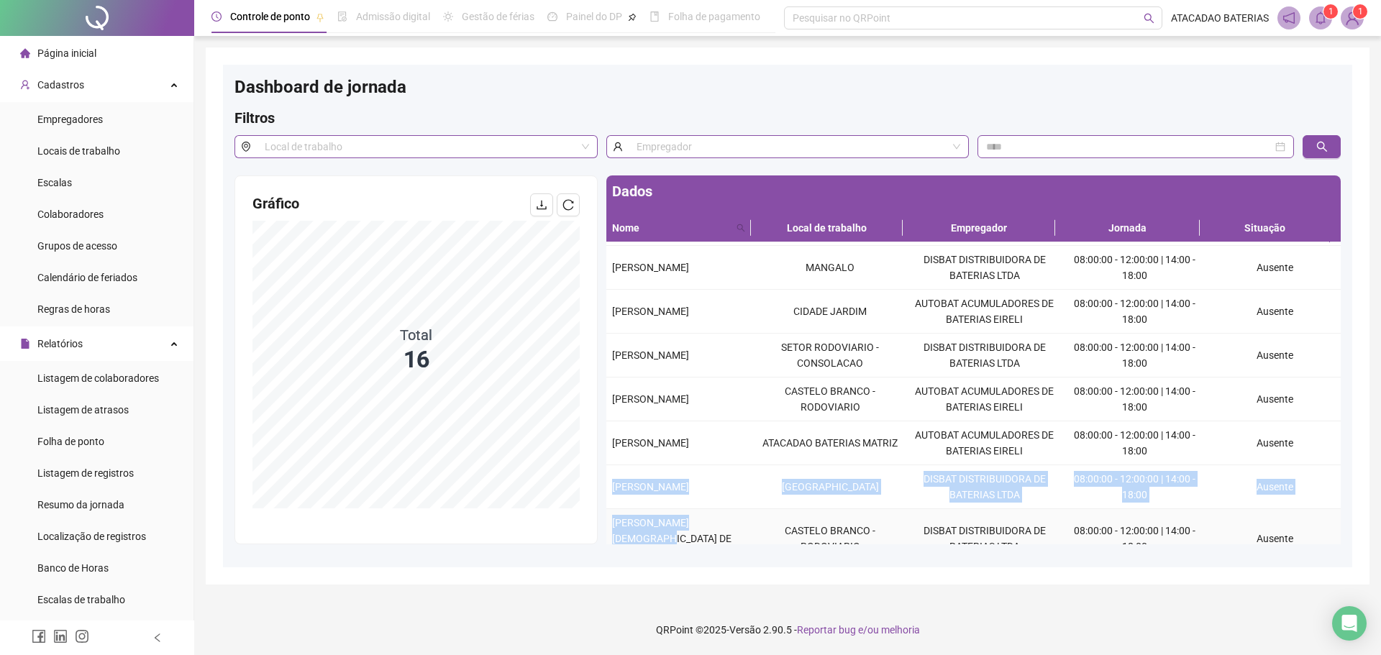
scroll to position [56, 0]
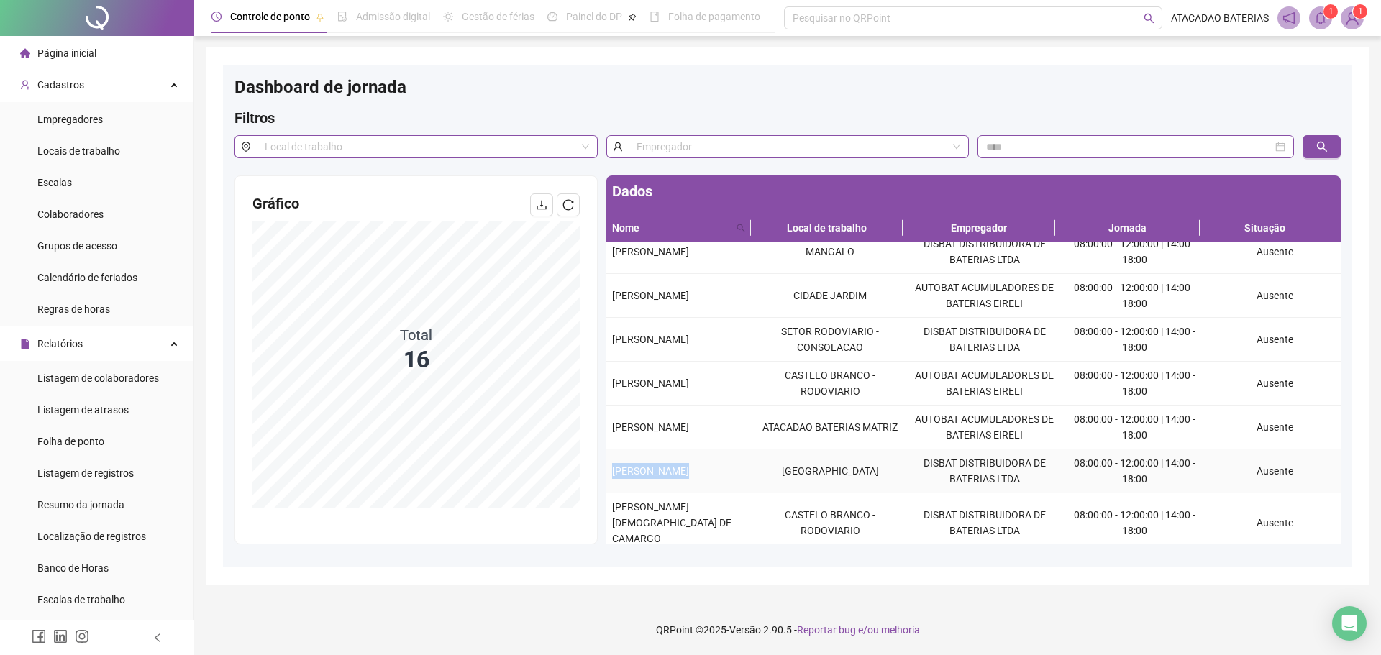
drag, startPoint x: 611, startPoint y: 524, endPoint x: 751, endPoint y: 474, distance: 148.3
click at [751, 474] on tr "[PERSON_NAME] PARQUE OESTE INDUSTRIAL DISBAT DISTRIBUIDORA DE BATERIAS LTDA 08:…" at bounding box center [973, 471] width 734 height 44
copy span "[PERSON_NAME]"
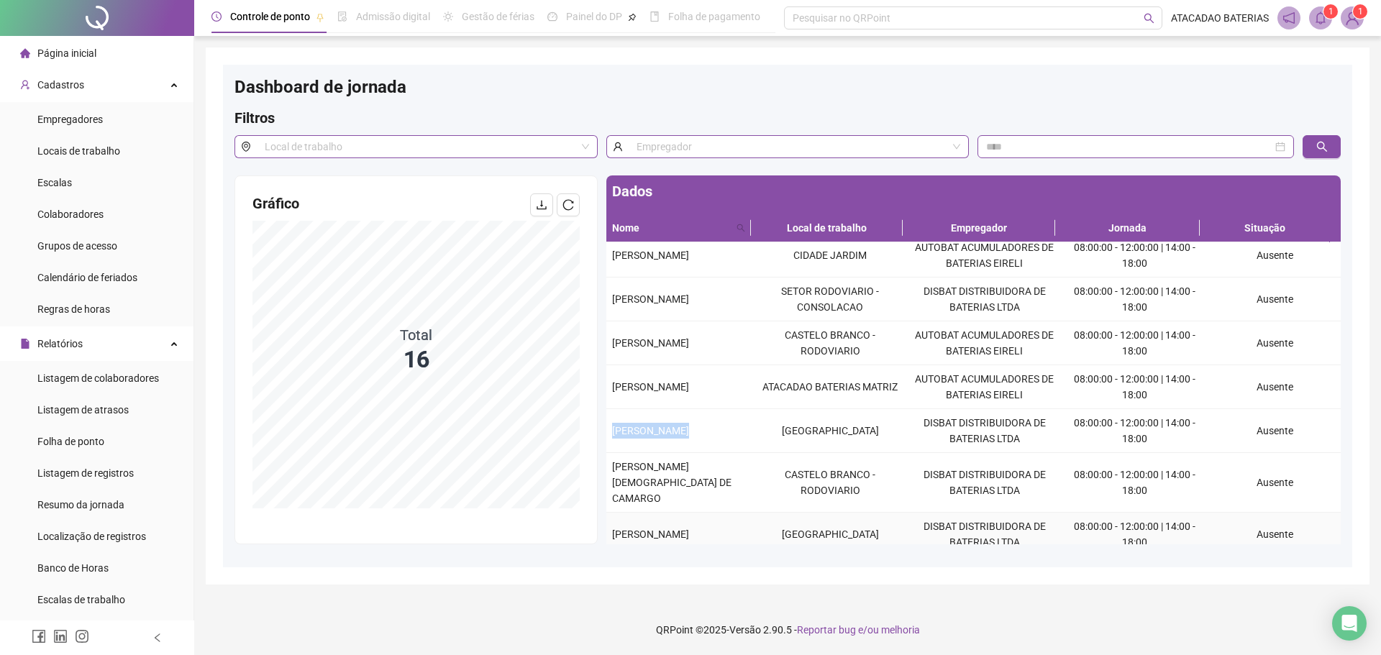
scroll to position [99, 0]
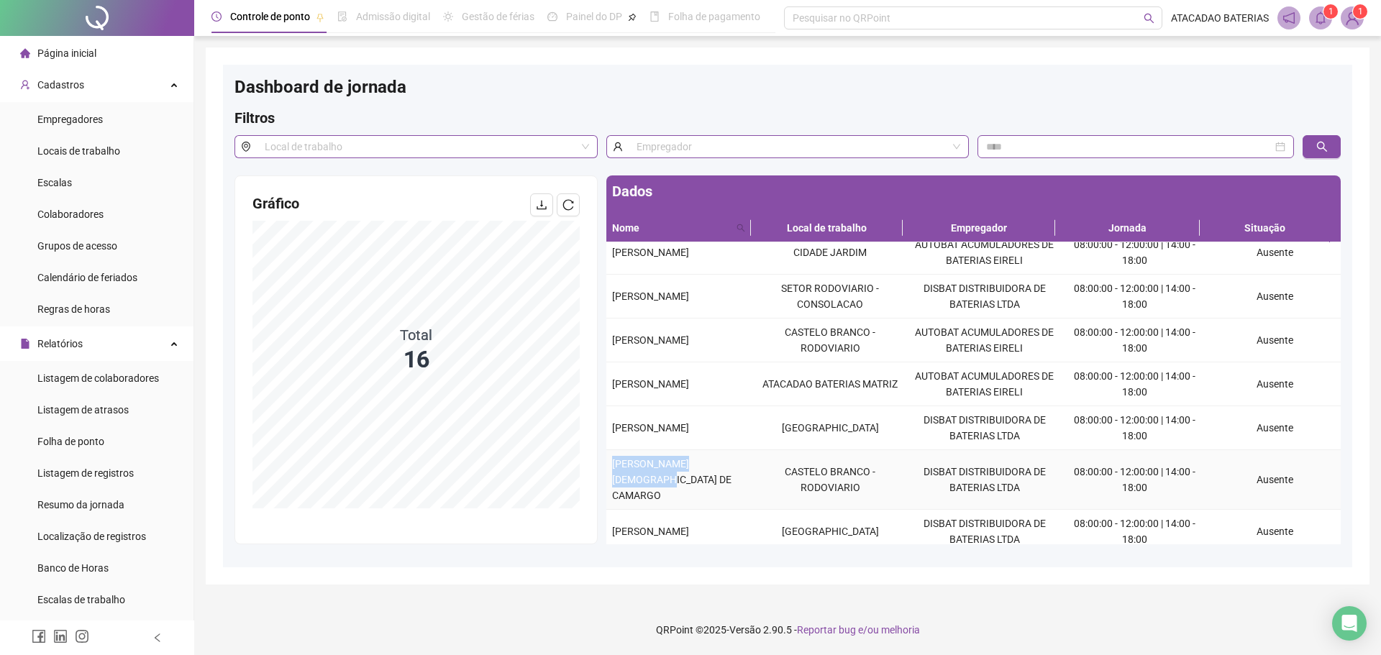
drag, startPoint x: 606, startPoint y: 516, endPoint x: 740, endPoint y: 460, distance: 145.1
click at [740, 460] on td "[PERSON_NAME][DEMOGRAPHIC_DATA] DE CAMARGO" at bounding box center [679, 480] width 147 height 60
copy span "[PERSON_NAME][DEMOGRAPHIC_DATA] DE CAMARGO"
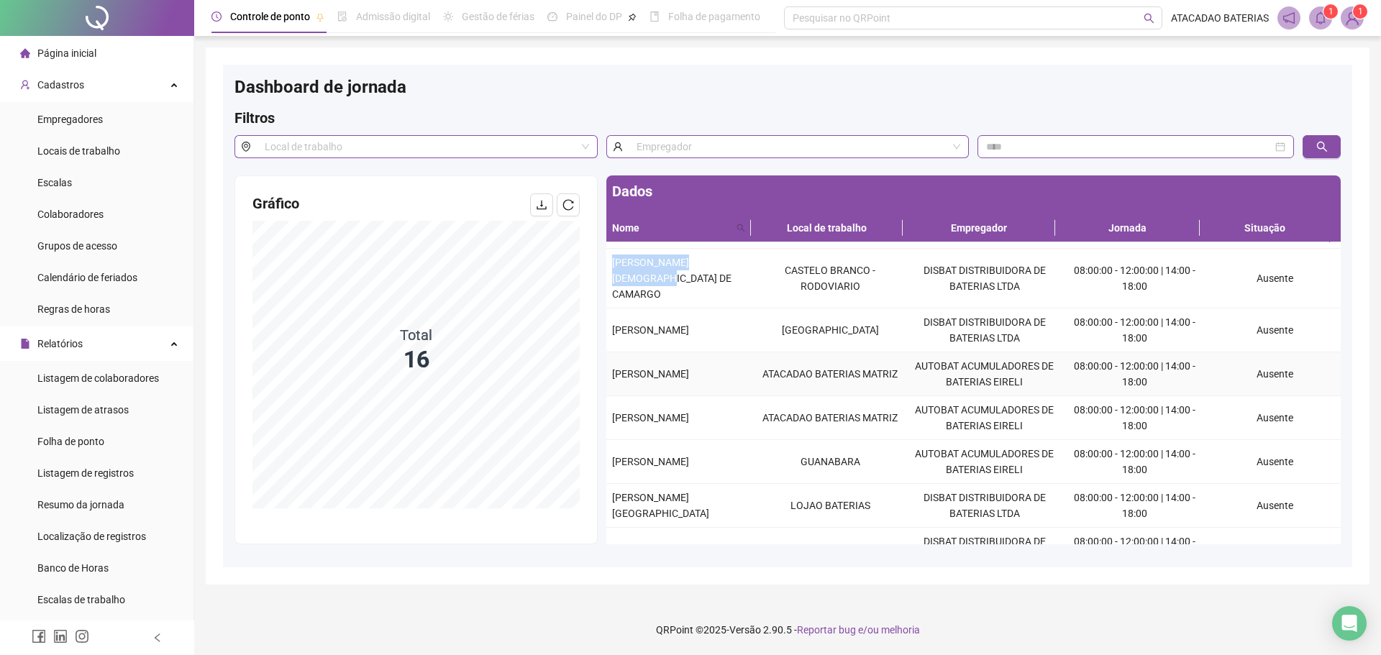
scroll to position [387, 0]
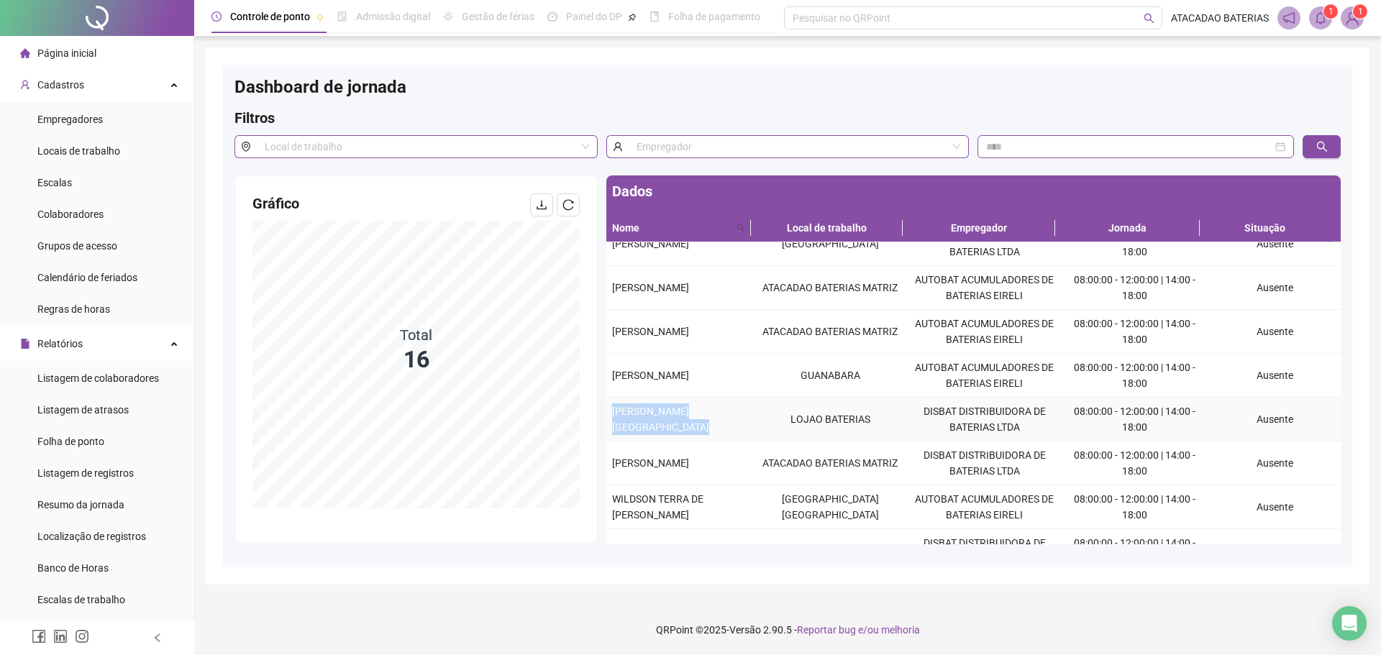
drag, startPoint x: 613, startPoint y: 406, endPoint x: 751, endPoint y: 392, distance: 138.8
click at [751, 398] on tr "[PERSON_NAME] BATERIAS DISBAT DISTRIBUIDORA DE BATERIAS LTDA 08:00:00 - 12:00:0…" at bounding box center [973, 420] width 734 height 44
copy span "[PERSON_NAME][GEOGRAPHIC_DATA]"
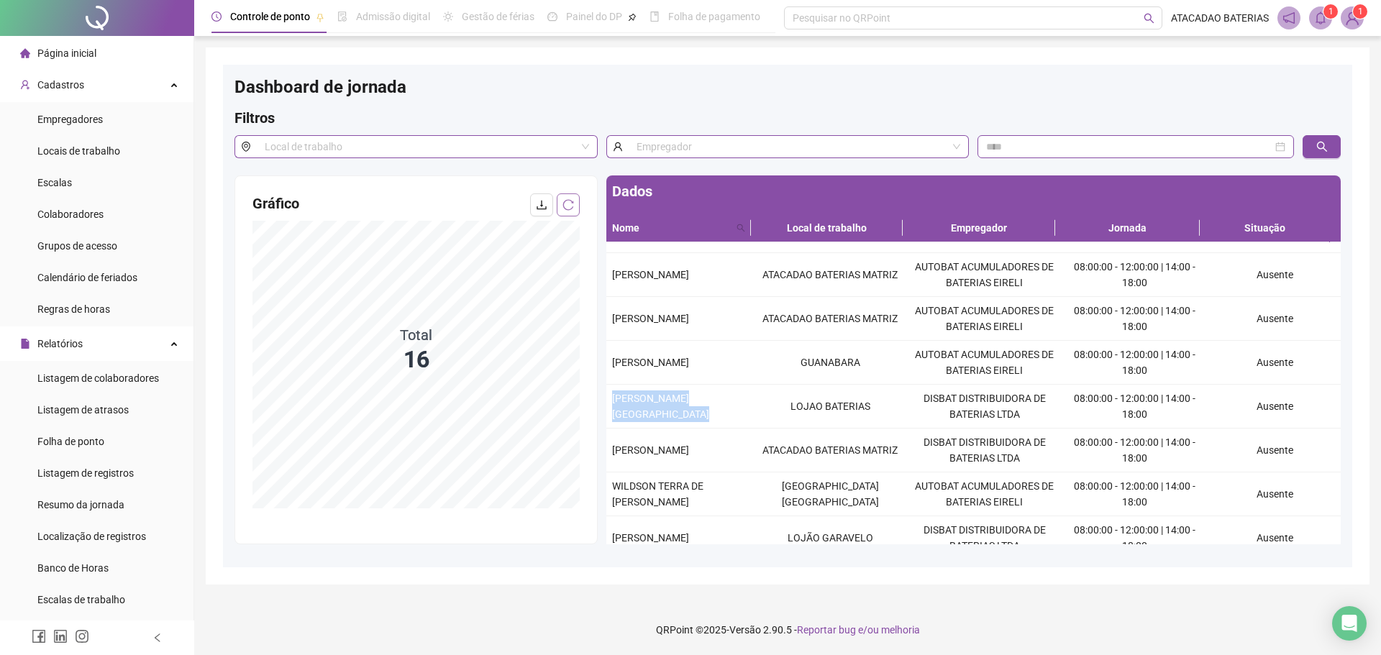
click at [567, 200] on icon "reload" at bounding box center [567, 204] width 11 height 11
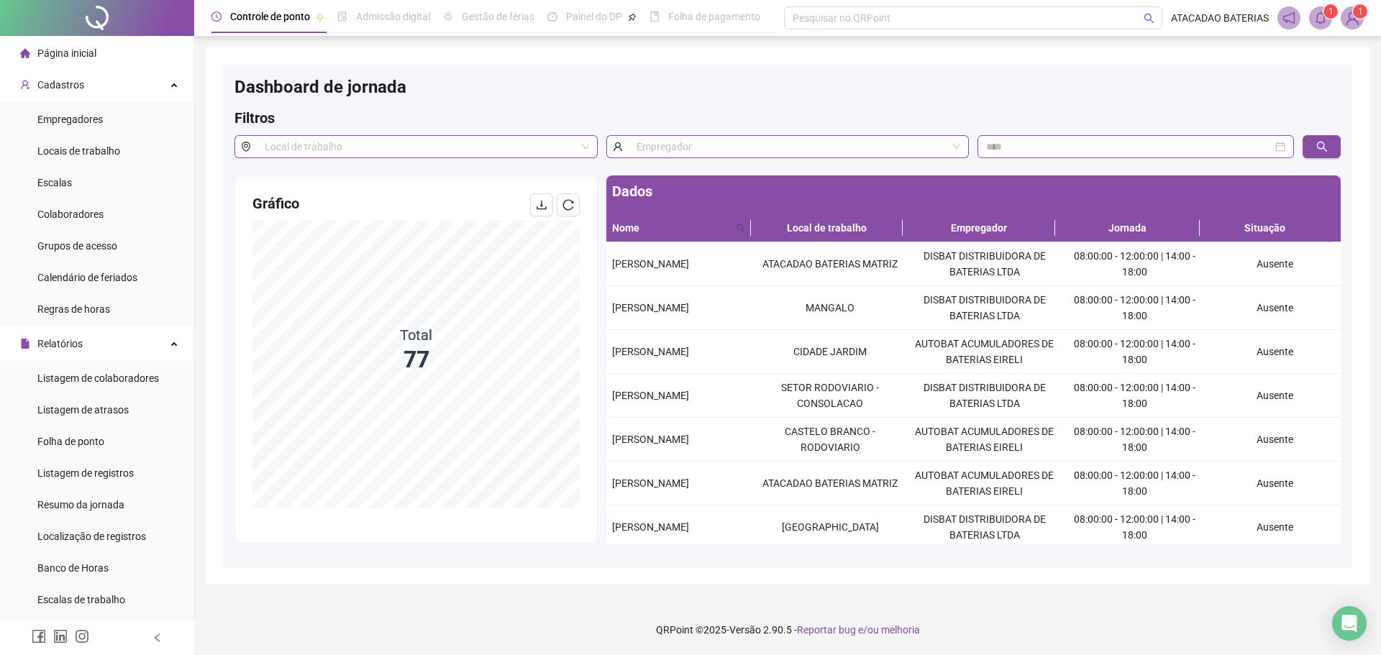
click at [1315, 8] on span at bounding box center [1320, 17] width 23 height 23
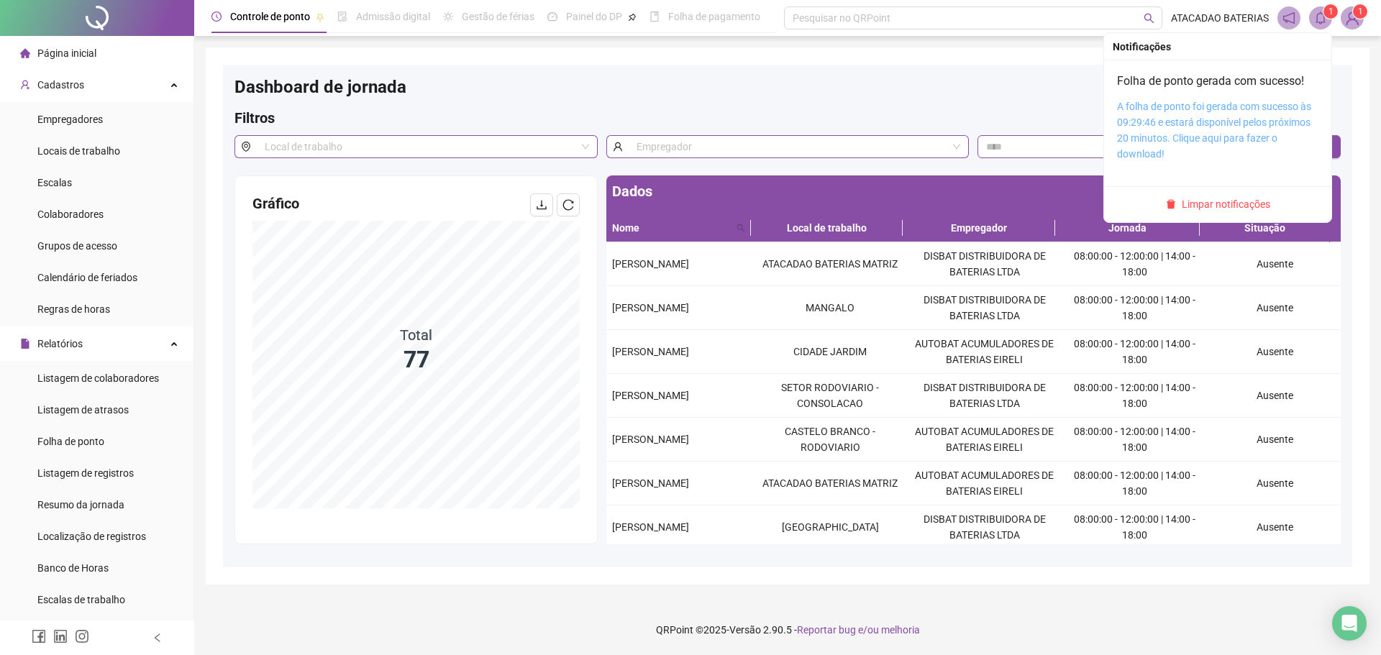
click at [1163, 122] on link "A folha de ponto foi gerada com sucesso às 09:29:46 e estará disponível pelos p…" at bounding box center [1214, 130] width 194 height 59
